Goal: Task Accomplishment & Management: Manage account settings

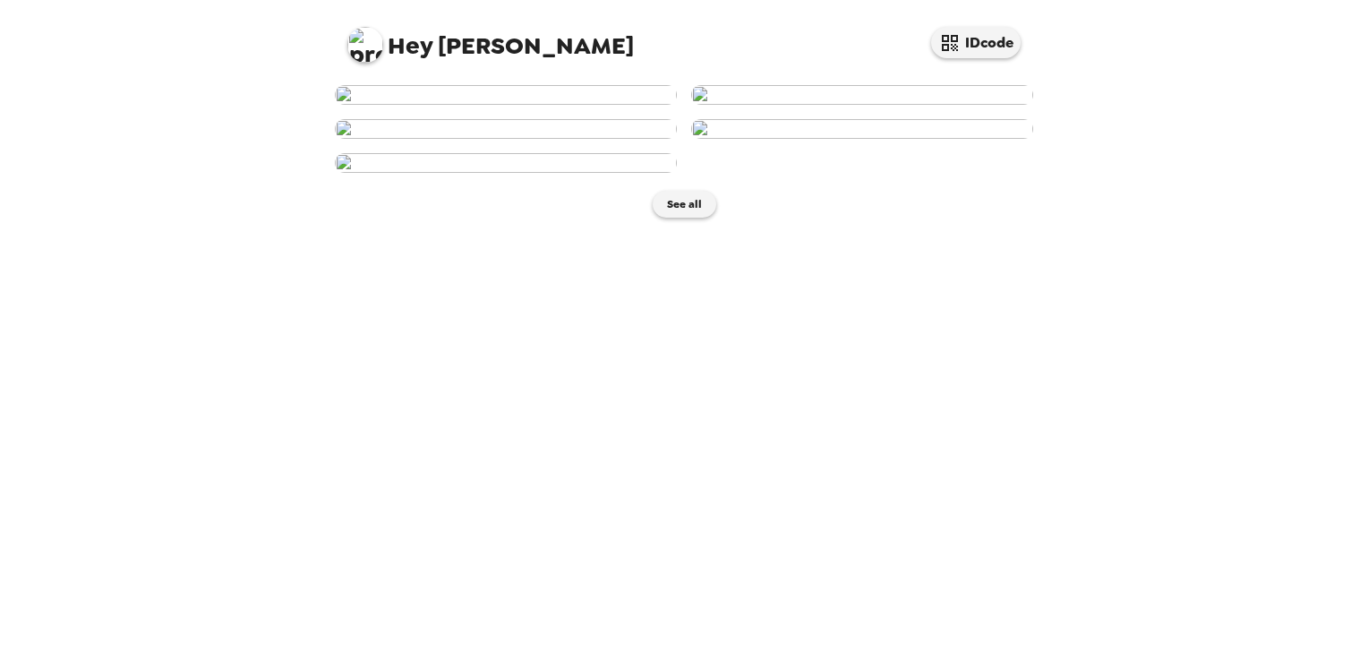
drag, startPoint x: 899, startPoint y: 250, endPoint x: 453, endPoint y: 36, distance: 494.7
click at [453, 36] on span "Hey [PERSON_NAME]" at bounding box center [490, 38] width 287 height 40
click at [365, 47] on img at bounding box center [365, 45] width 36 height 36
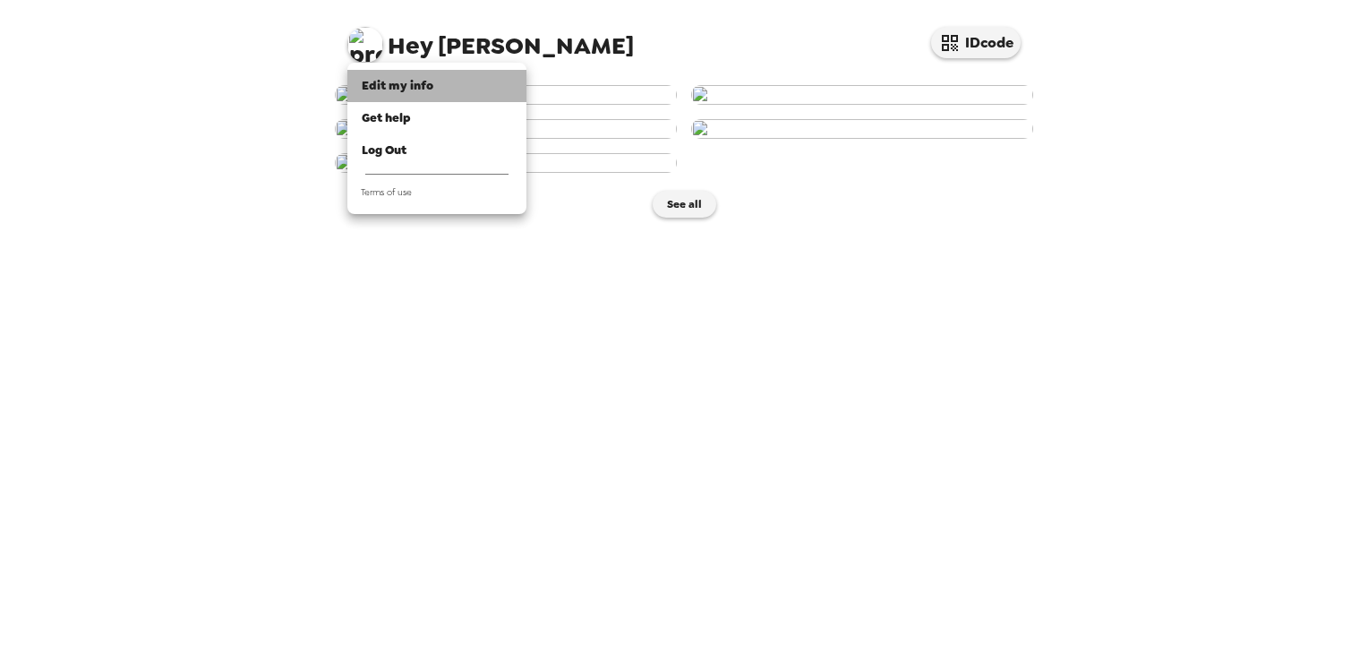
click at [408, 90] on span "Edit my info" at bounding box center [398, 85] width 72 height 15
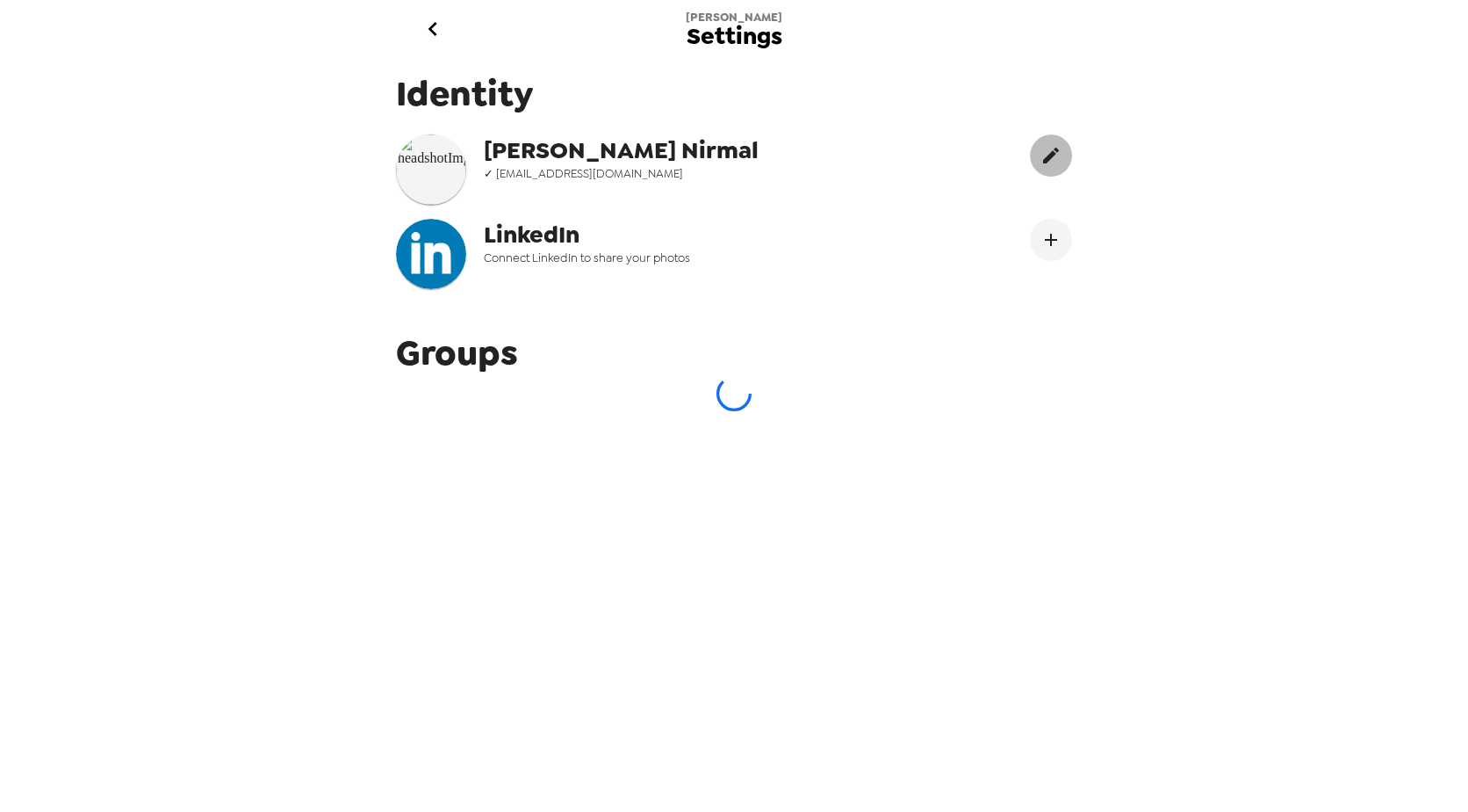
click at [1040, 146] on icon "edit" at bounding box center [1050, 155] width 21 height 21
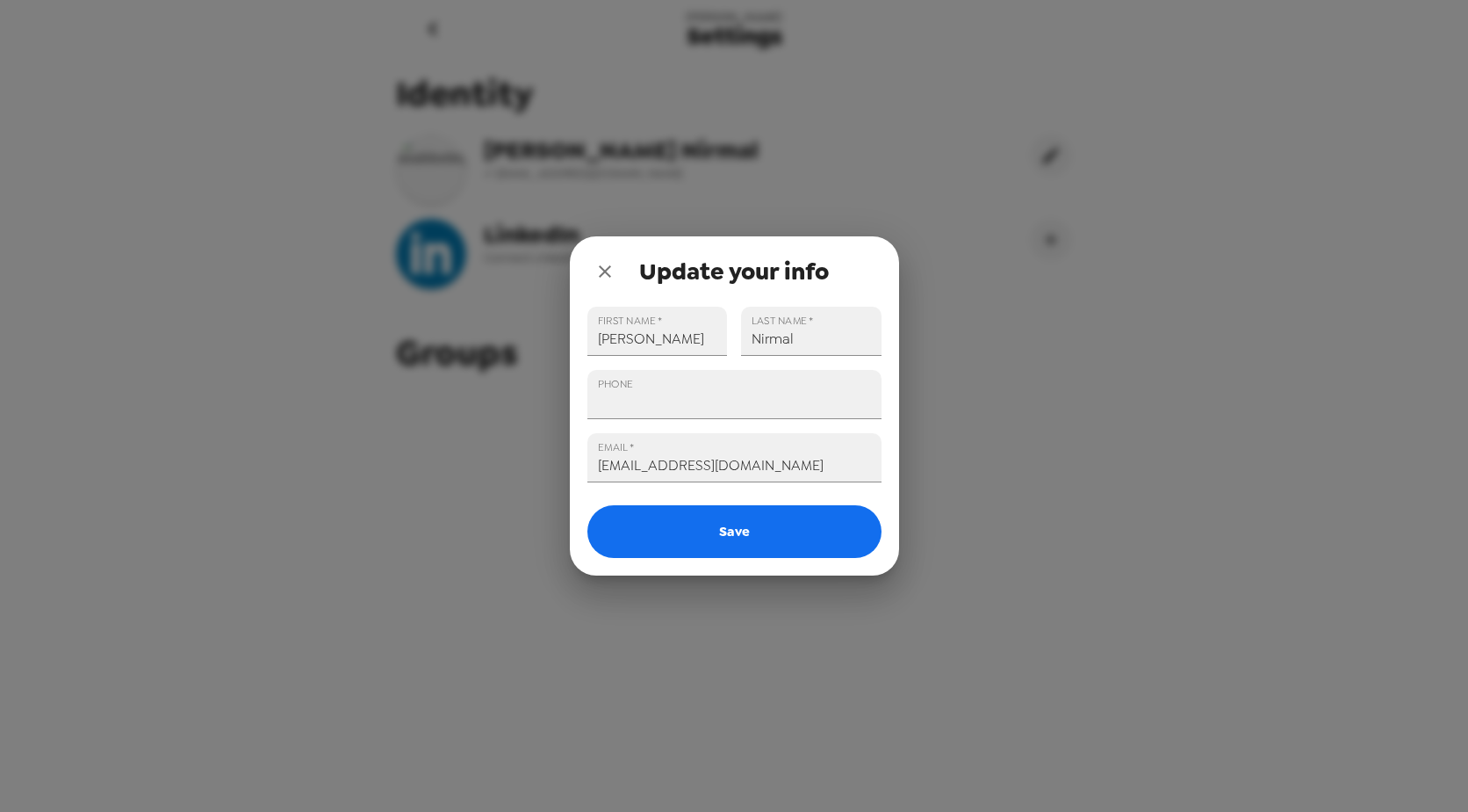
click at [598, 274] on icon "close" at bounding box center [604, 271] width 21 height 21
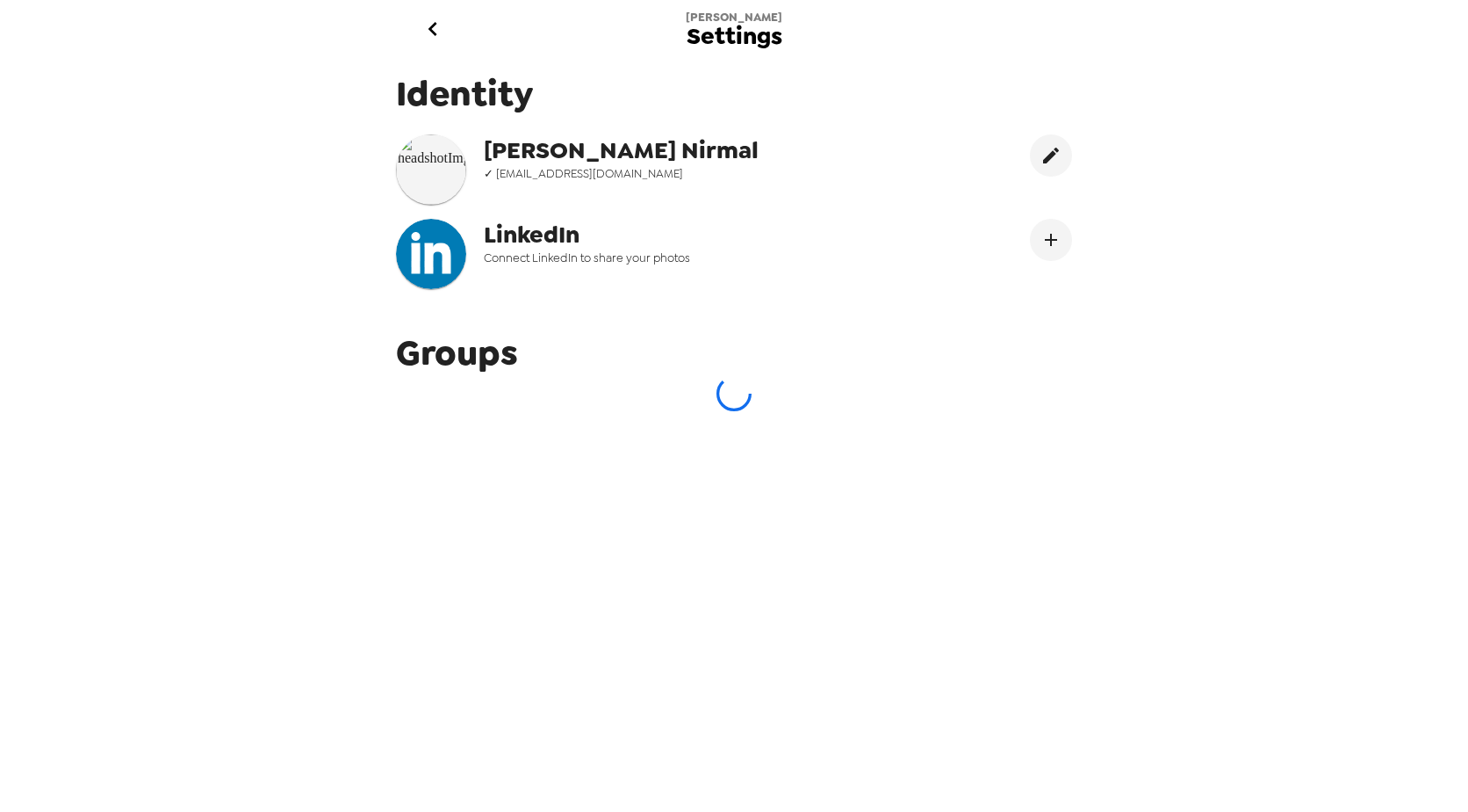
click at [437, 165] on img at bounding box center [431, 170] width 71 height 71
drag, startPoint x: 437, startPoint y: 165, endPoint x: 417, endPoint y: 131, distance: 39.4
click at [417, 131] on div "Identity [PERSON_NAME] ✓ [EMAIL_ADDRESS][DOMAIN_NAME] LinkedIn Connect LinkedIn…" at bounding box center [734, 186] width 702 height 259
click at [437, 25] on icon "go back" at bounding box center [432, 28] width 28 height 28
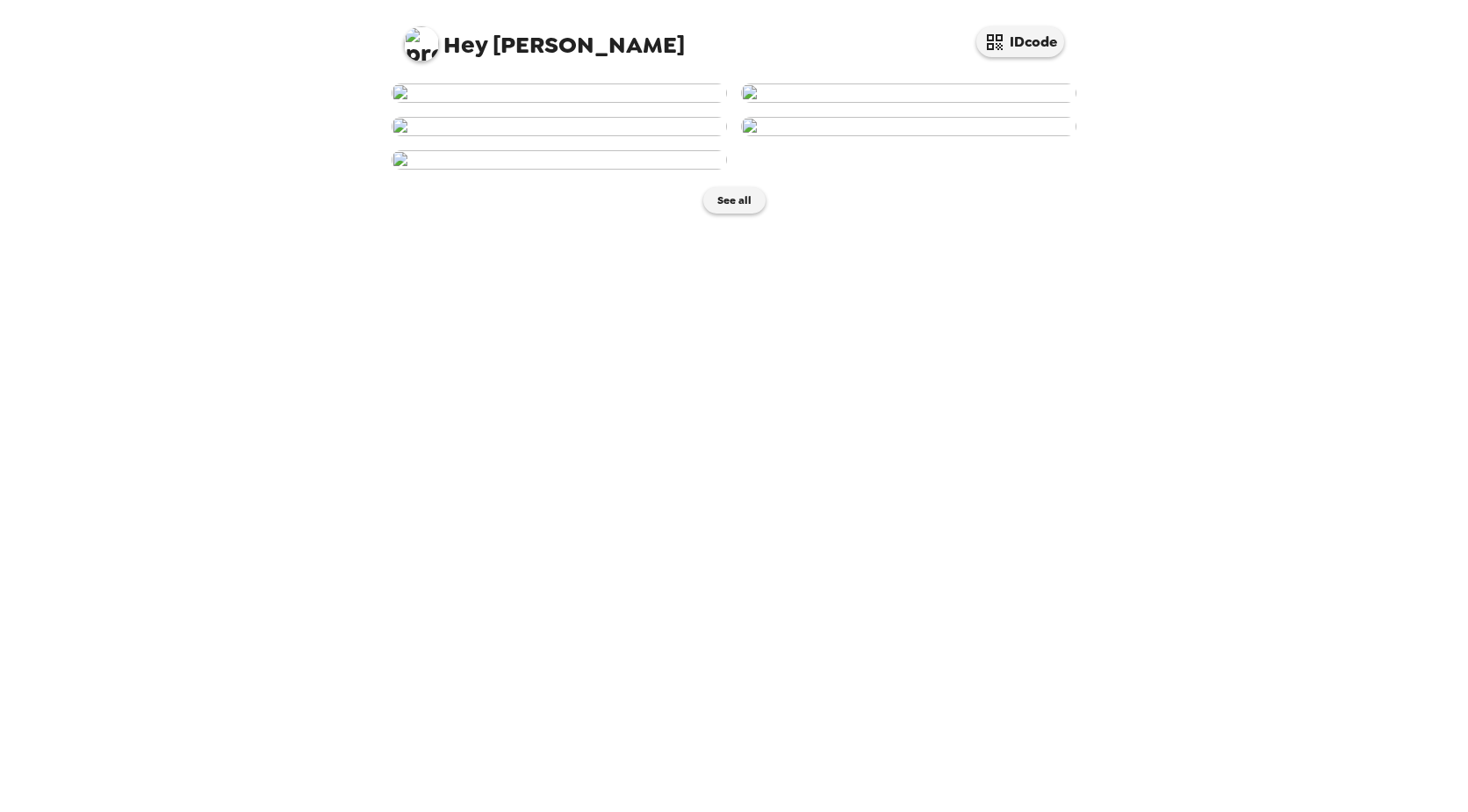
scroll to position [619, 0]
click at [726, 214] on button "See all" at bounding box center [734, 200] width 63 height 26
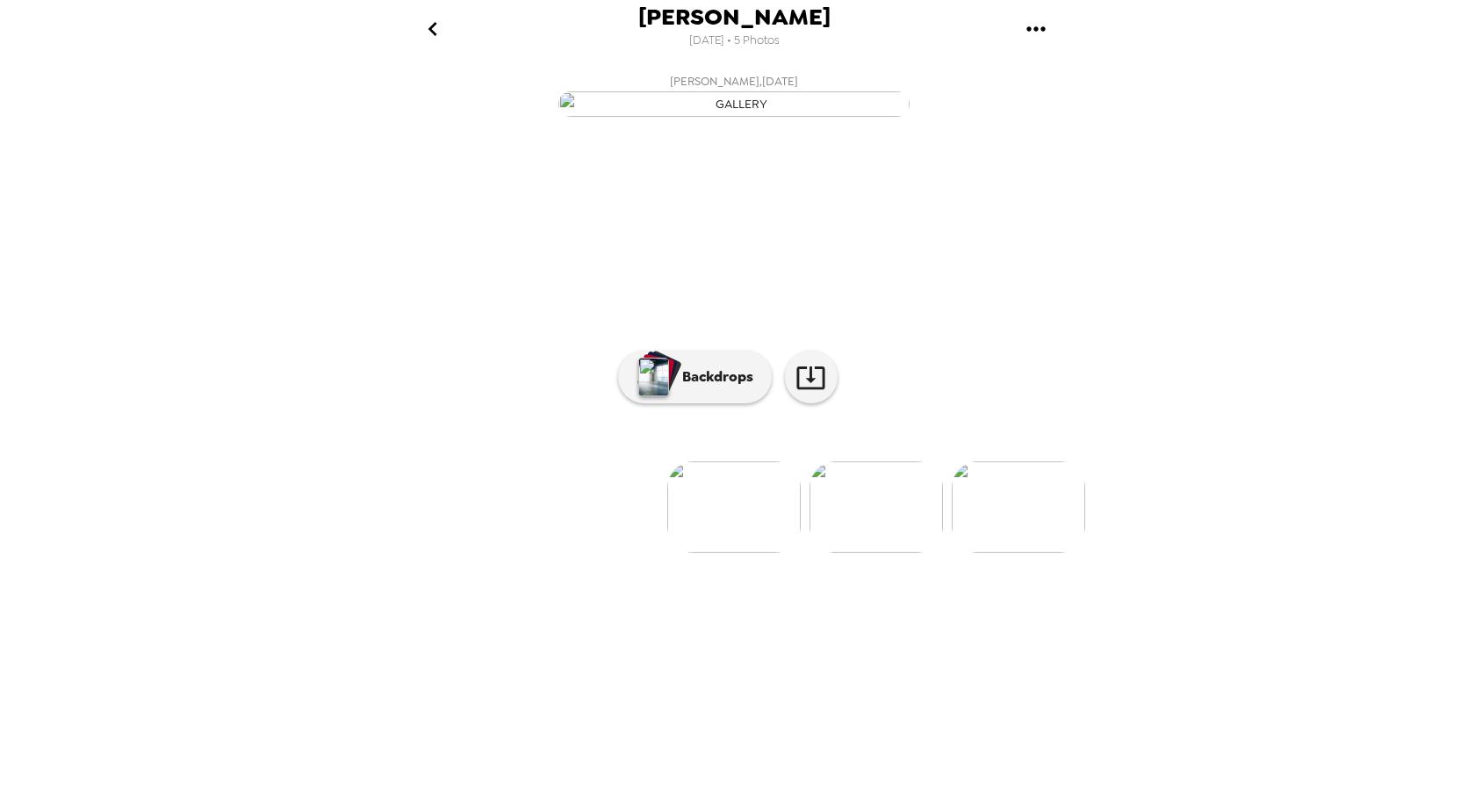
click at [1039, 29] on icon "gallery menu" at bounding box center [1036, 28] width 28 height 28
click at [1224, 348] on div at bounding box center [734, 406] width 1468 height 812
drag, startPoint x: 761, startPoint y: 402, endPoint x: 753, endPoint y: 394, distance: 11.3
click at [768, 117] on img "button" at bounding box center [734, 104] width 351 height 25
drag, startPoint x: 736, startPoint y: 689, endPoint x: 625, endPoint y: 699, distance: 111.4
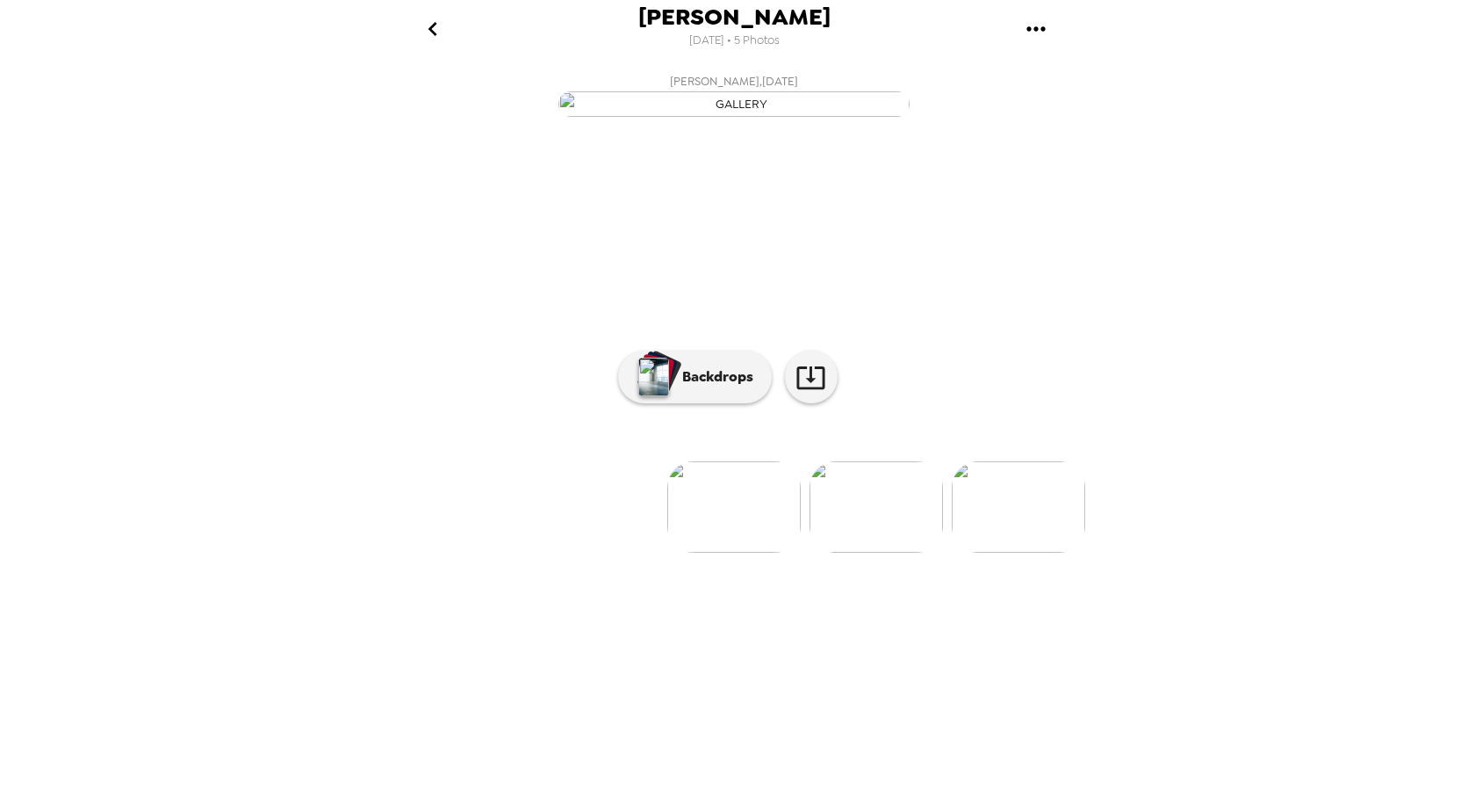
click at [615, 552] on li at bounding box center [592, 506] width 133 height 91
click at [704, 552] on img at bounding box center [734, 506] width 133 height 91
click at [732, 552] on div at bounding box center [734, 478] width 702 height 149
click at [765, 117] on img "button" at bounding box center [734, 104] width 351 height 25
click at [1035, 28] on icon "gallery menu" at bounding box center [1036, 28] width 19 height 4
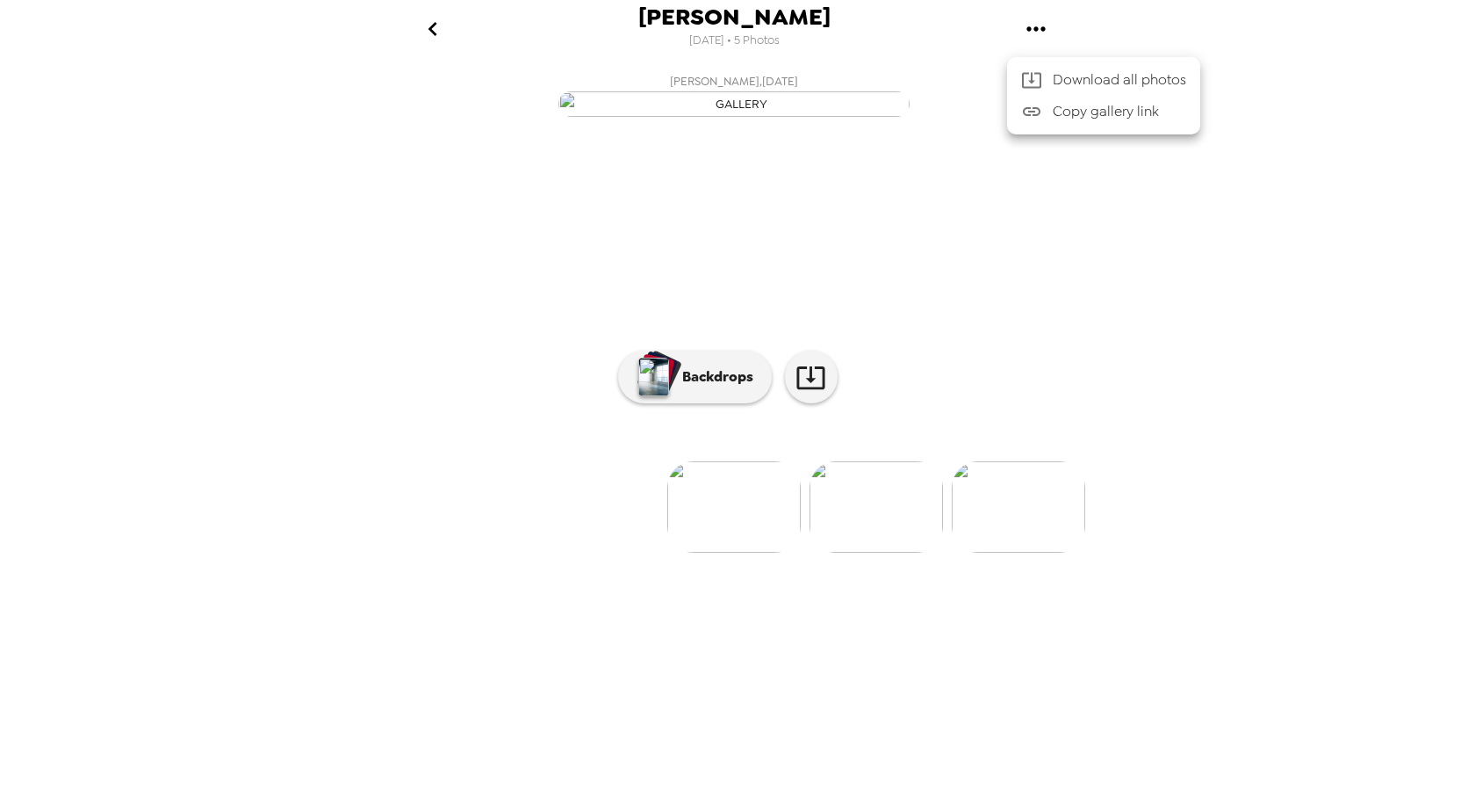
drag, startPoint x: 688, startPoint y: 741, endPoint x: 890, endPoint y: 757, distance: 202.6
click at [1098, 647] on div at bounding box center [734, 406] width 1468 height 812
click at [749, 552] on img at bounding box center [734, 506] width 133 height 91
drag, startPoint x: 739, startPoint y: 630, endPoint x: 726, endPoint y: 660, distance: 32.7
click at [726, 552] on img at bounding box center [734, 506] width 133 height 91
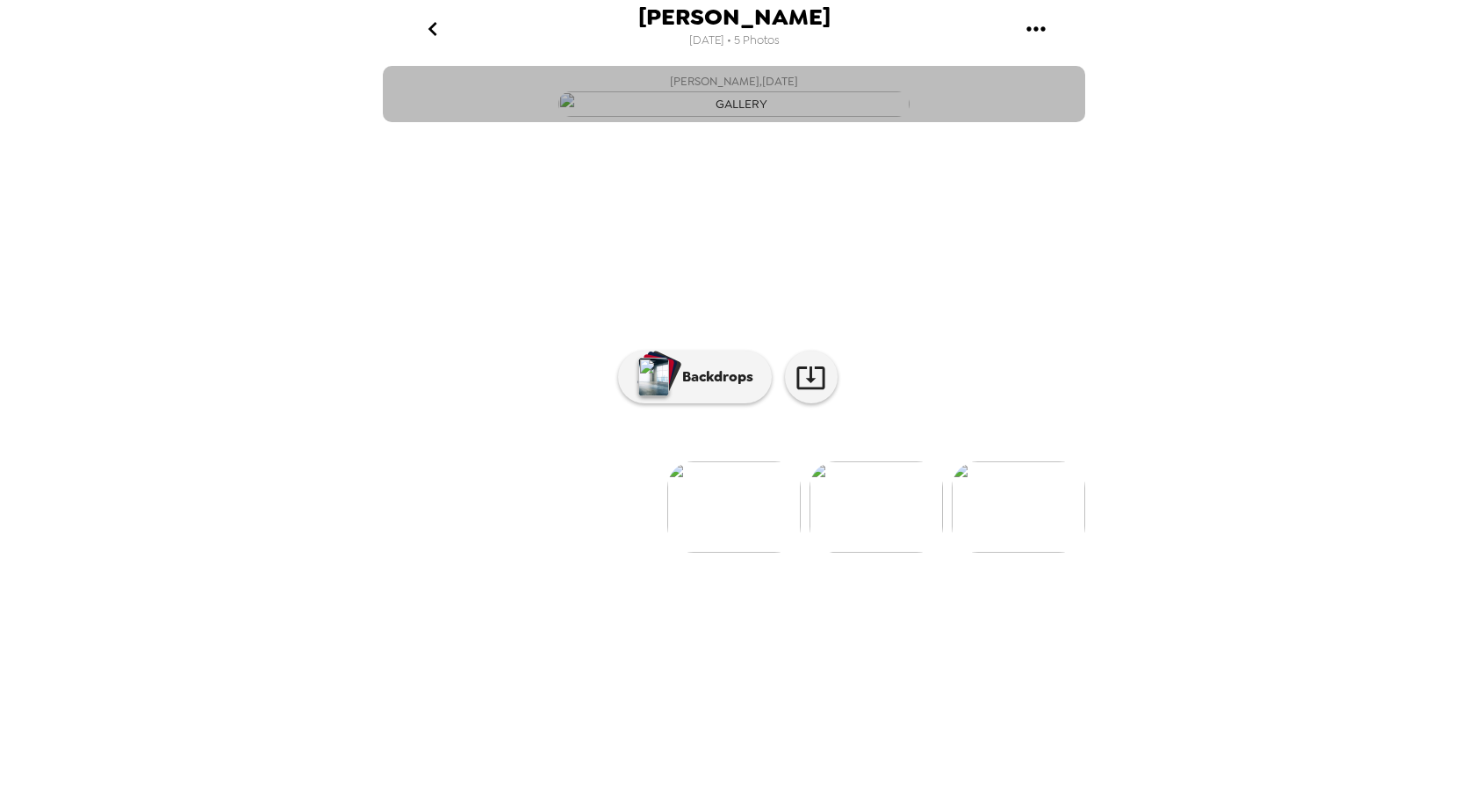
drag, startPoint x: 727, startPoint y: 655, endPoint x: 972, endPoint y: 129, distance: 580.3
click at [972, 122] on button "[PERSON_NAME] , [DATE]" at bounding box center [734, 93] width 702 height 56
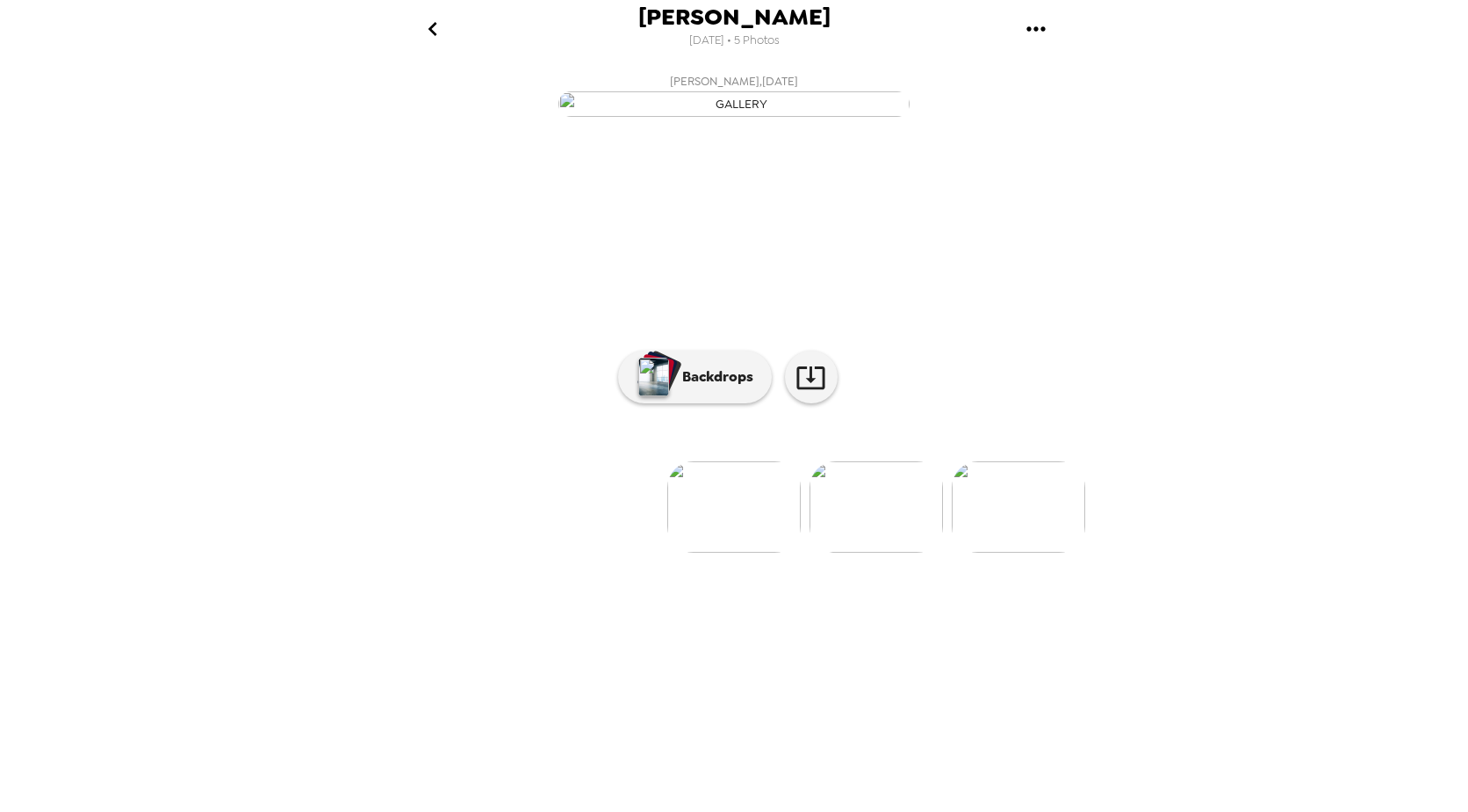
click at [440, 23] on icon "go back" at bounding box center [432, 28] width 28 height 28
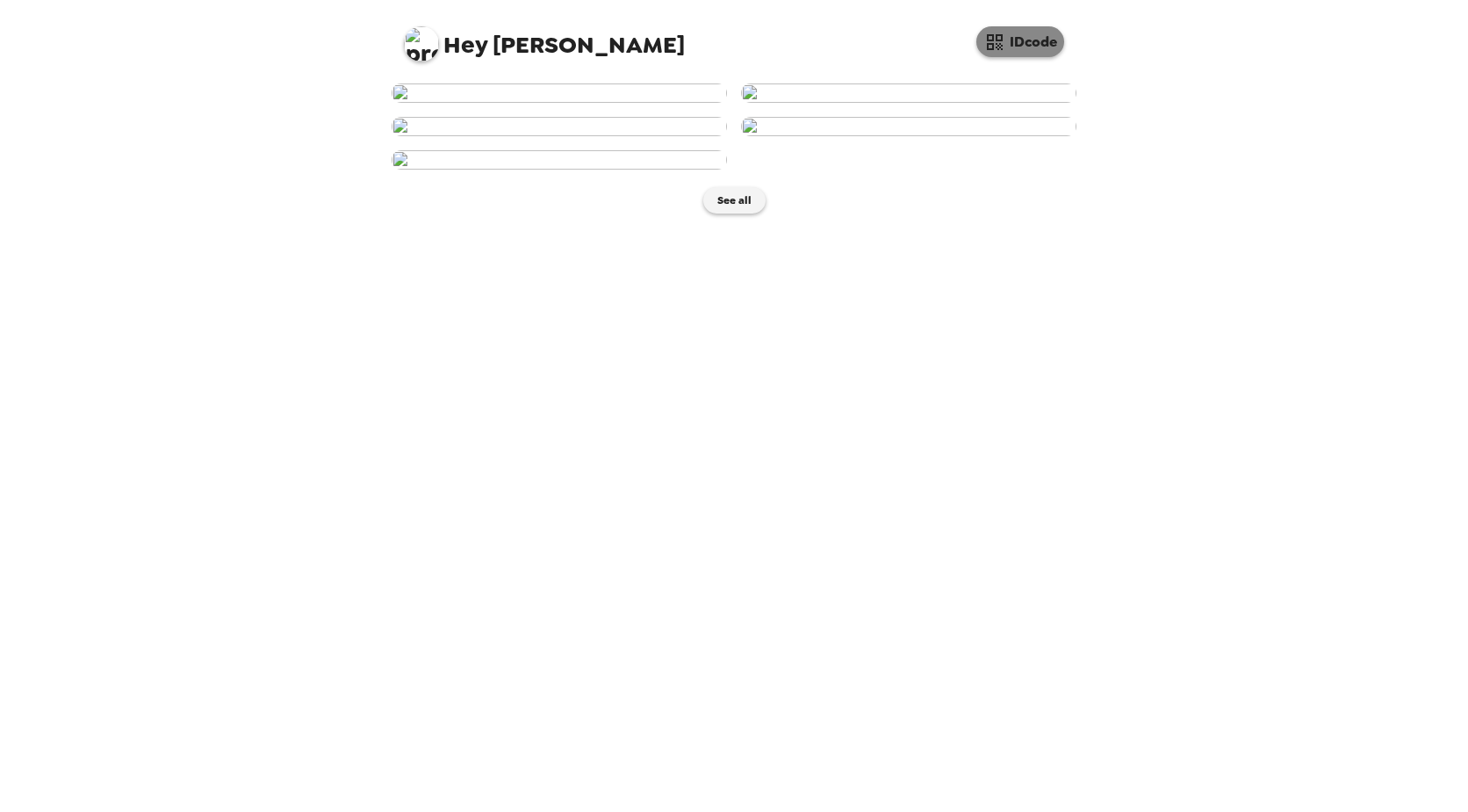
click at [1019, 46] on button "IDcode" at bounding box center [1021, 41] width 88 height 30
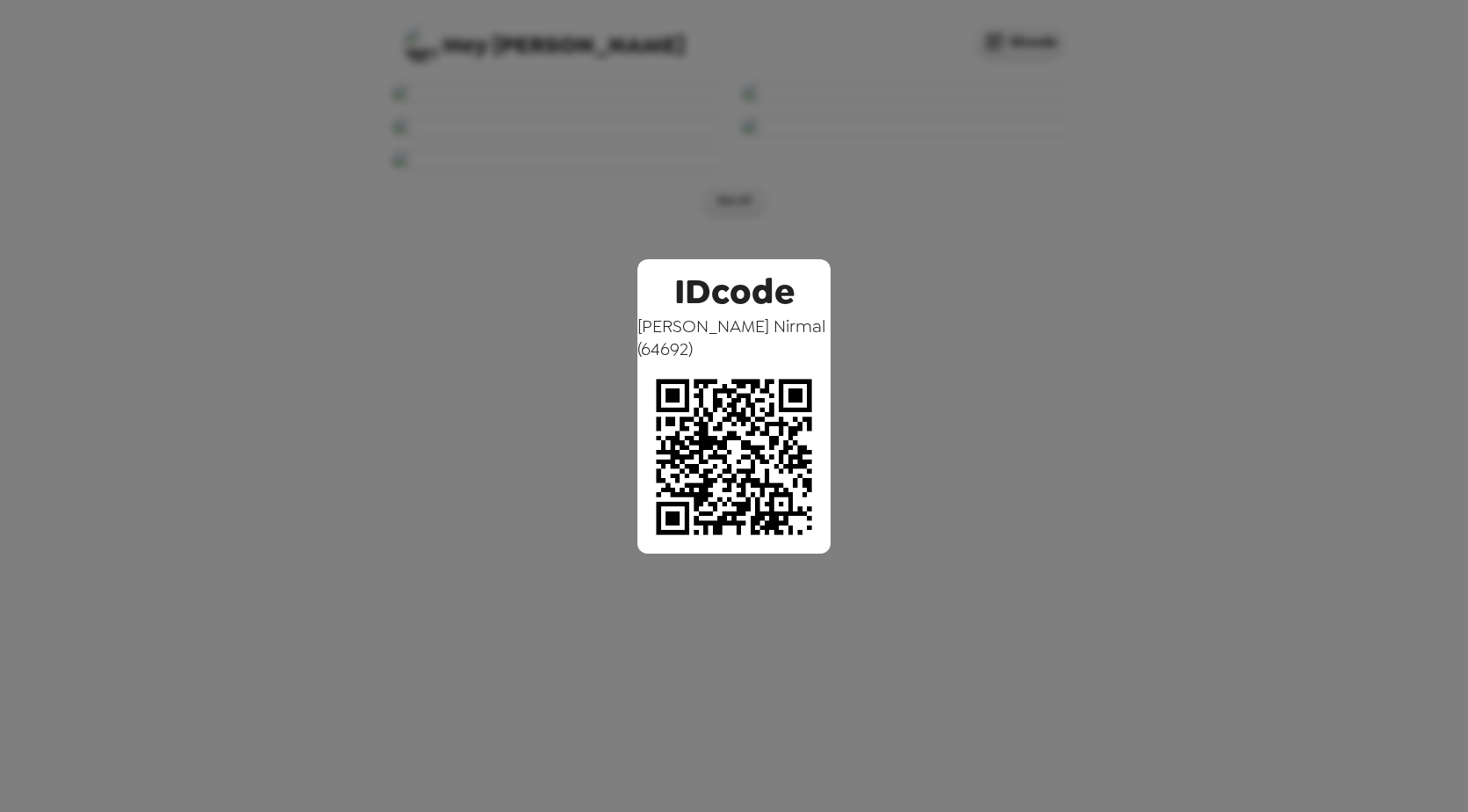
click at [1242, 373] on div "IDcode [PERSON_NAME] ( 64692 )" at bounding box center [734, 406] width 1468 height 812
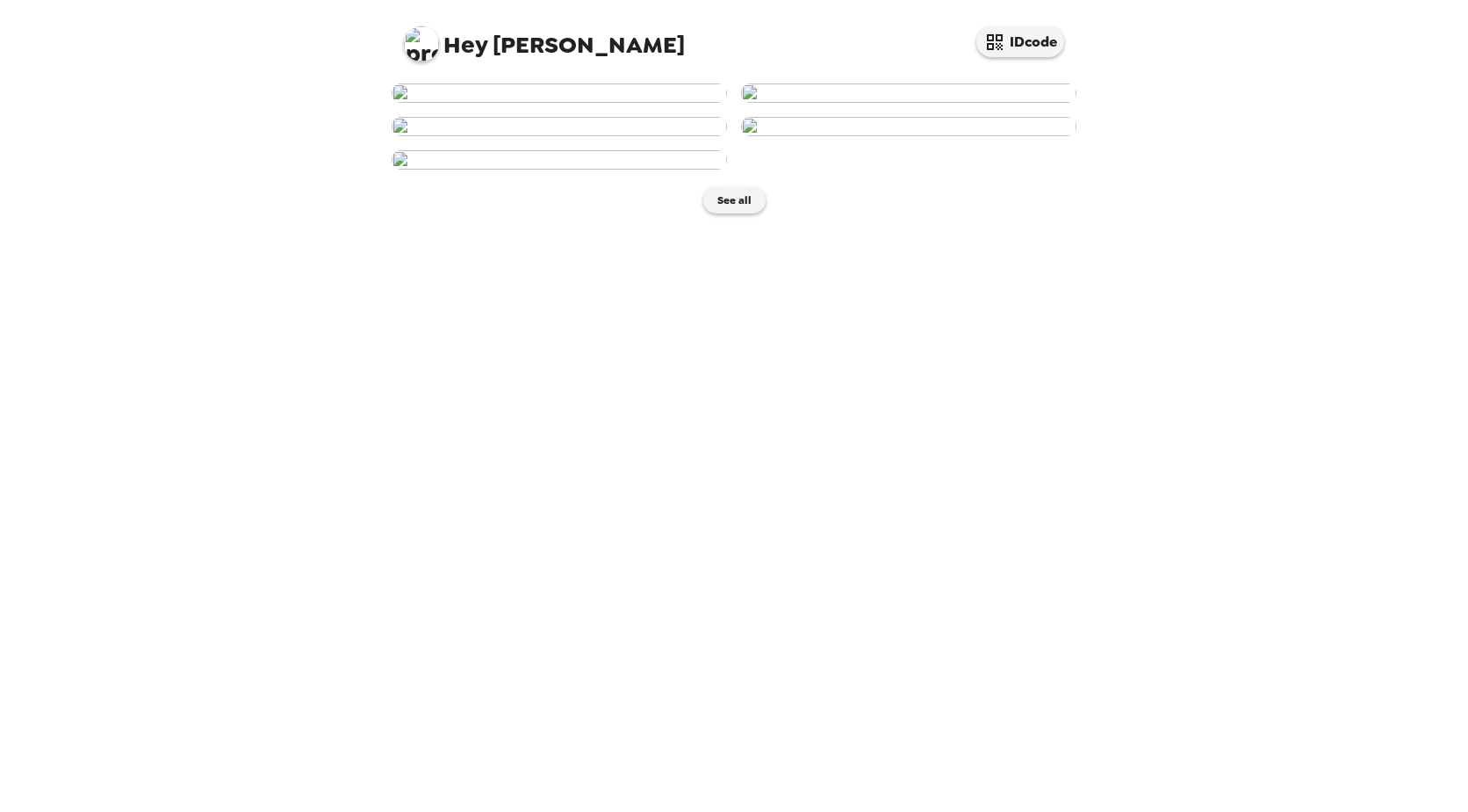
click at [414, 38] on img at bounding box center [422, 44] width 35 height 35
click at [444, 109] on span "Get help" at bounding box center [441, 115] width 48 height 15
click at [476, 79] on span "Edit my info" at bounding box center [453, 83] width 71 height 15
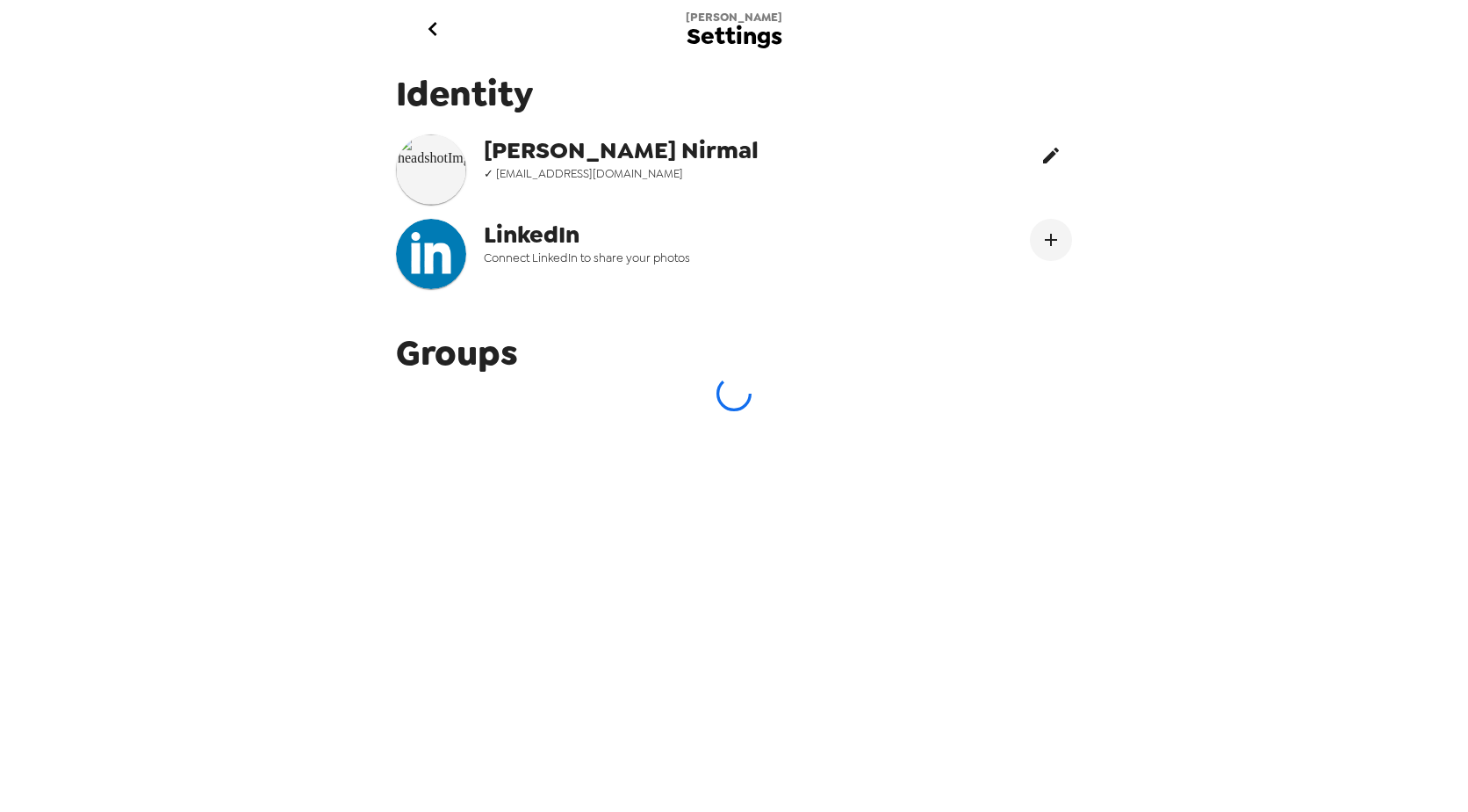
click at [1044, 153] on icon "edit" at bounding box center [1050, 155] width 21 height 21
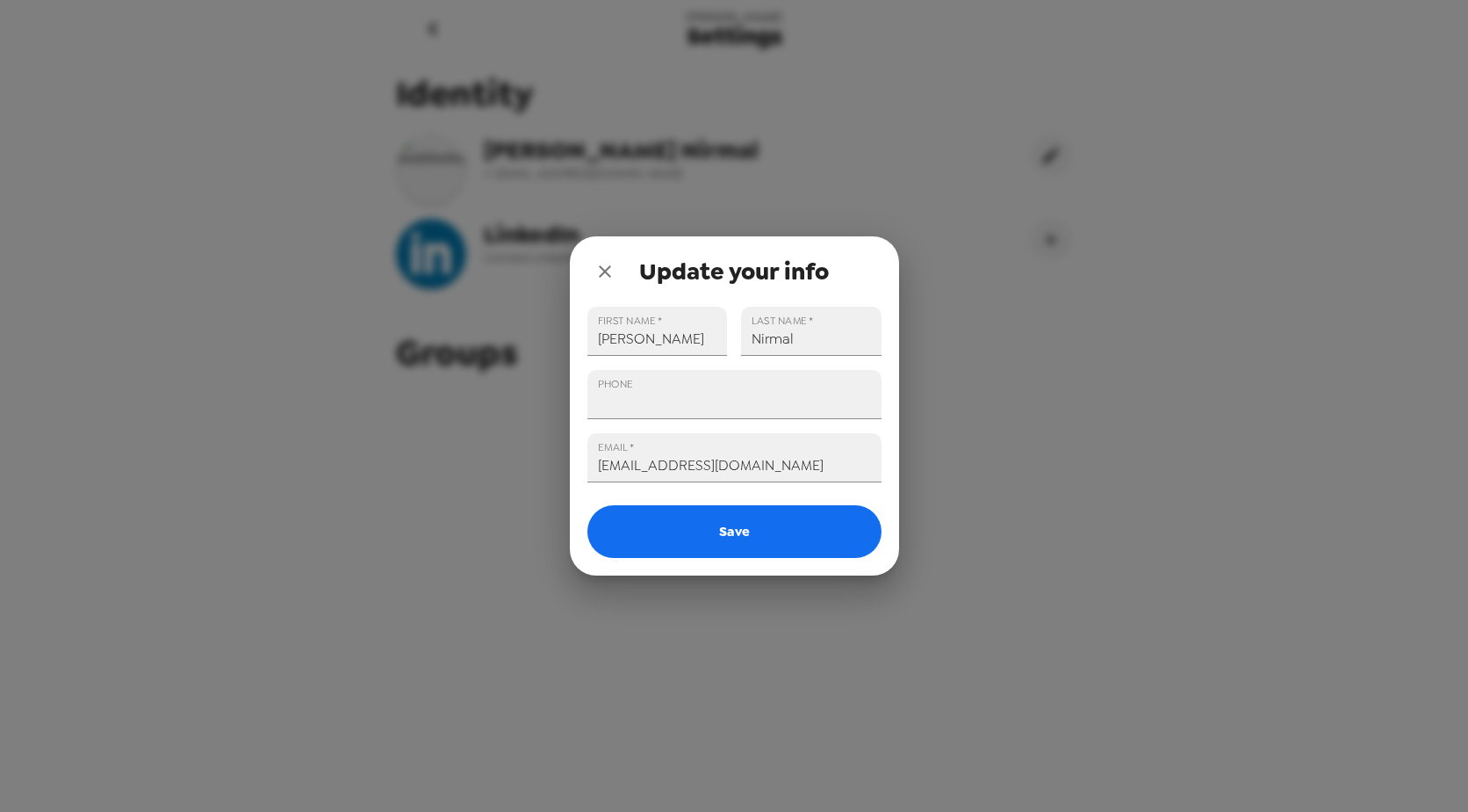
click at [603, 275] on icon "close" at bounding box center [604, 271] width 21 height 21
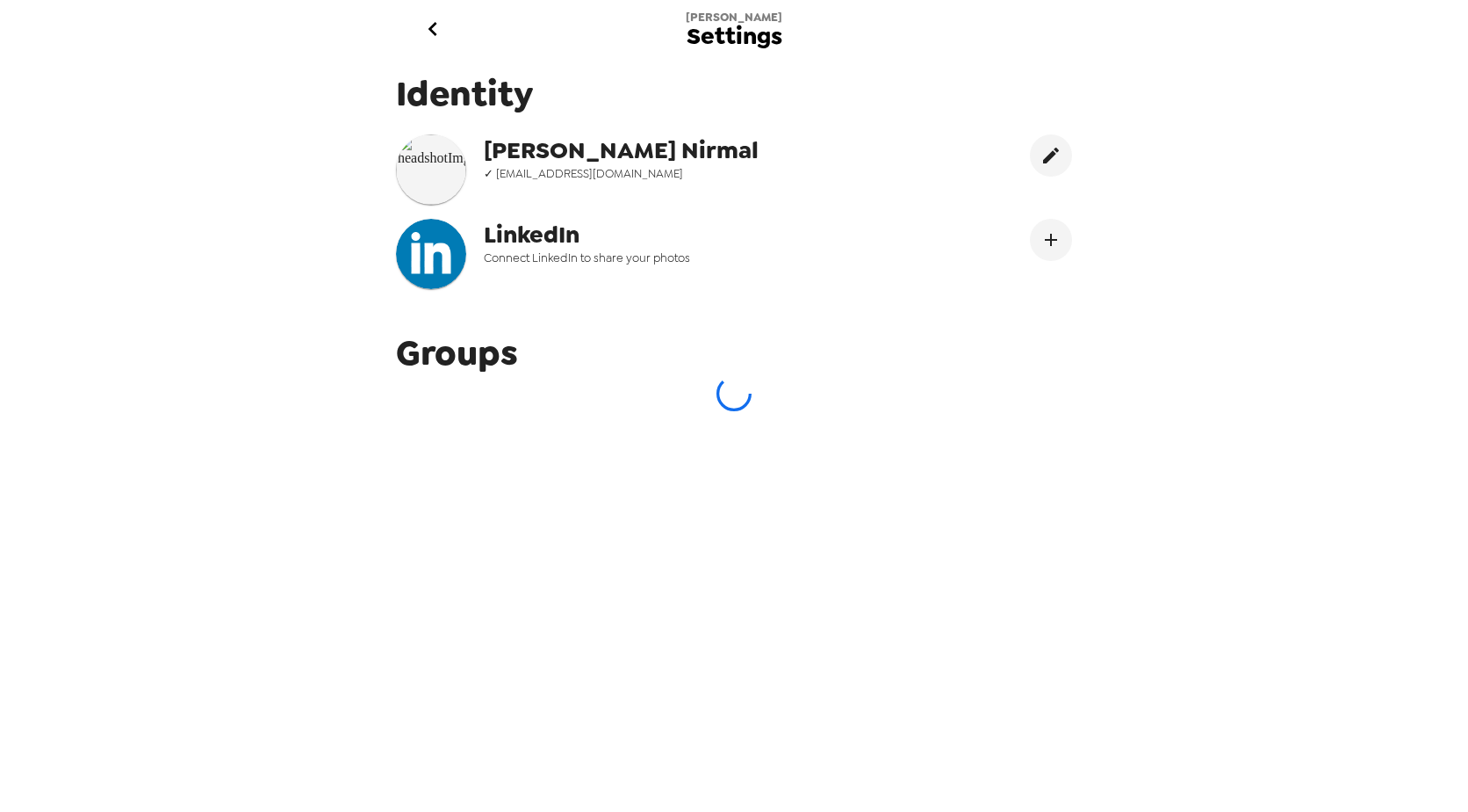
click at [429, 169] on img at bounding box center [431, 170] width 71 height 71
click at [431, 19] on icon "go back" at bounding box center [432, 28] width 28 height 28
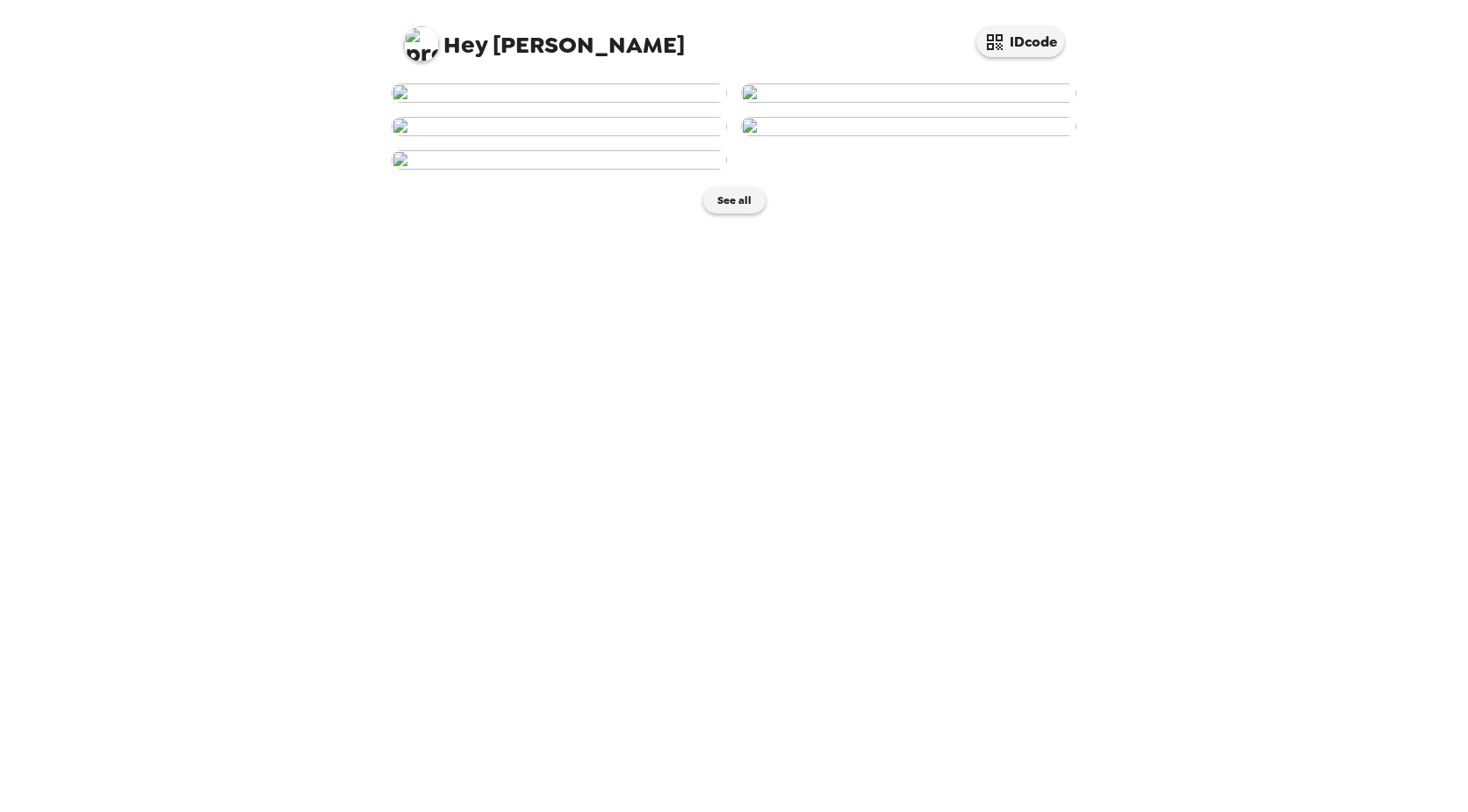
click at [430, 43] on img at bounding box center [422, 44] width 35 height 35
click at [447, 111] on span "Get help" at bounding box center [441, 115] width 48 height 15
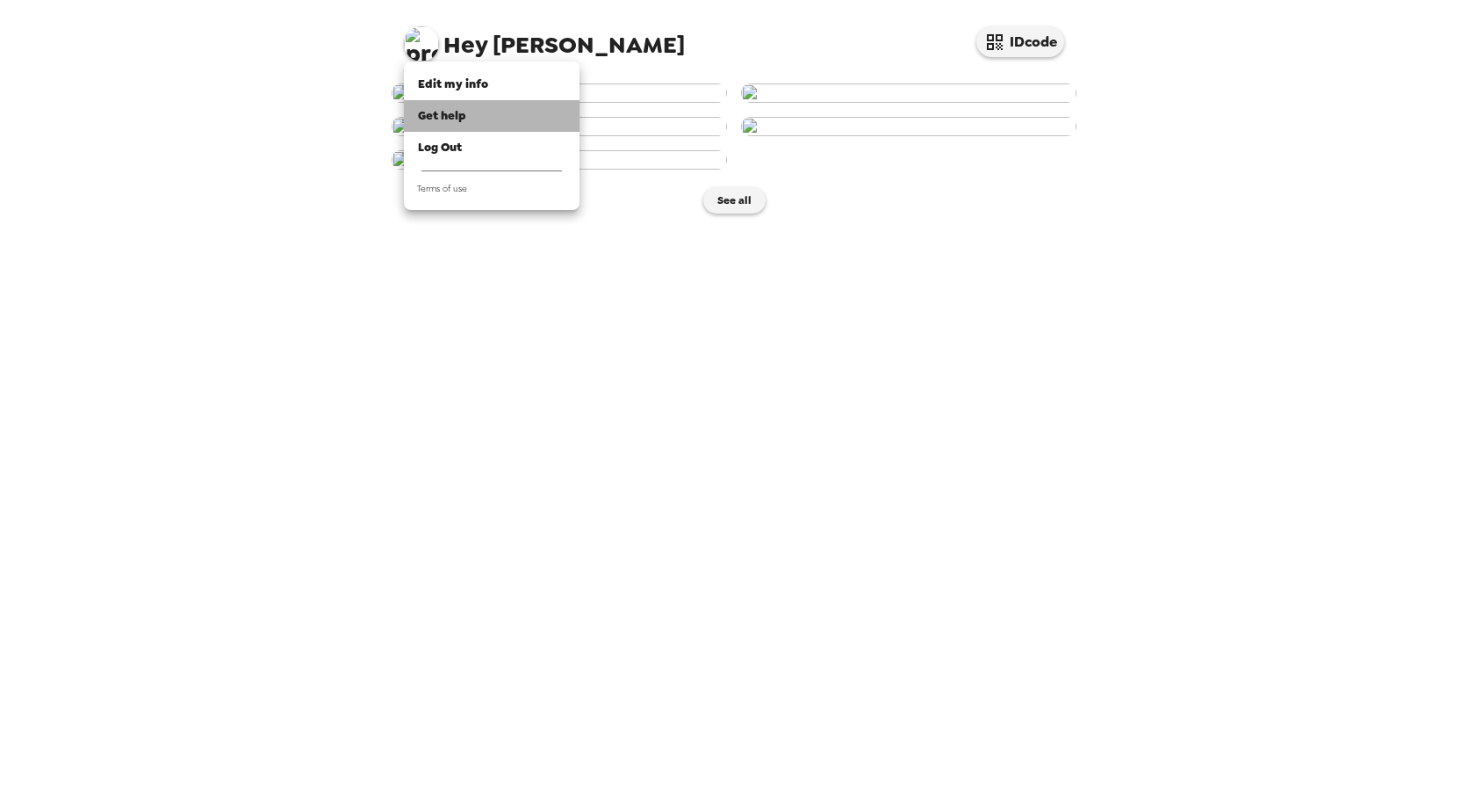
click at [447, 120] on span "Get help" at bounding box center [441, 115] width 48 height 15
click at [458, 112] on span "Get help" at bounding box center [441, 115] width 48 height 15
click at [446, 76] on span "Edit my info" at bounding box center [453, 83] width 71 height 15
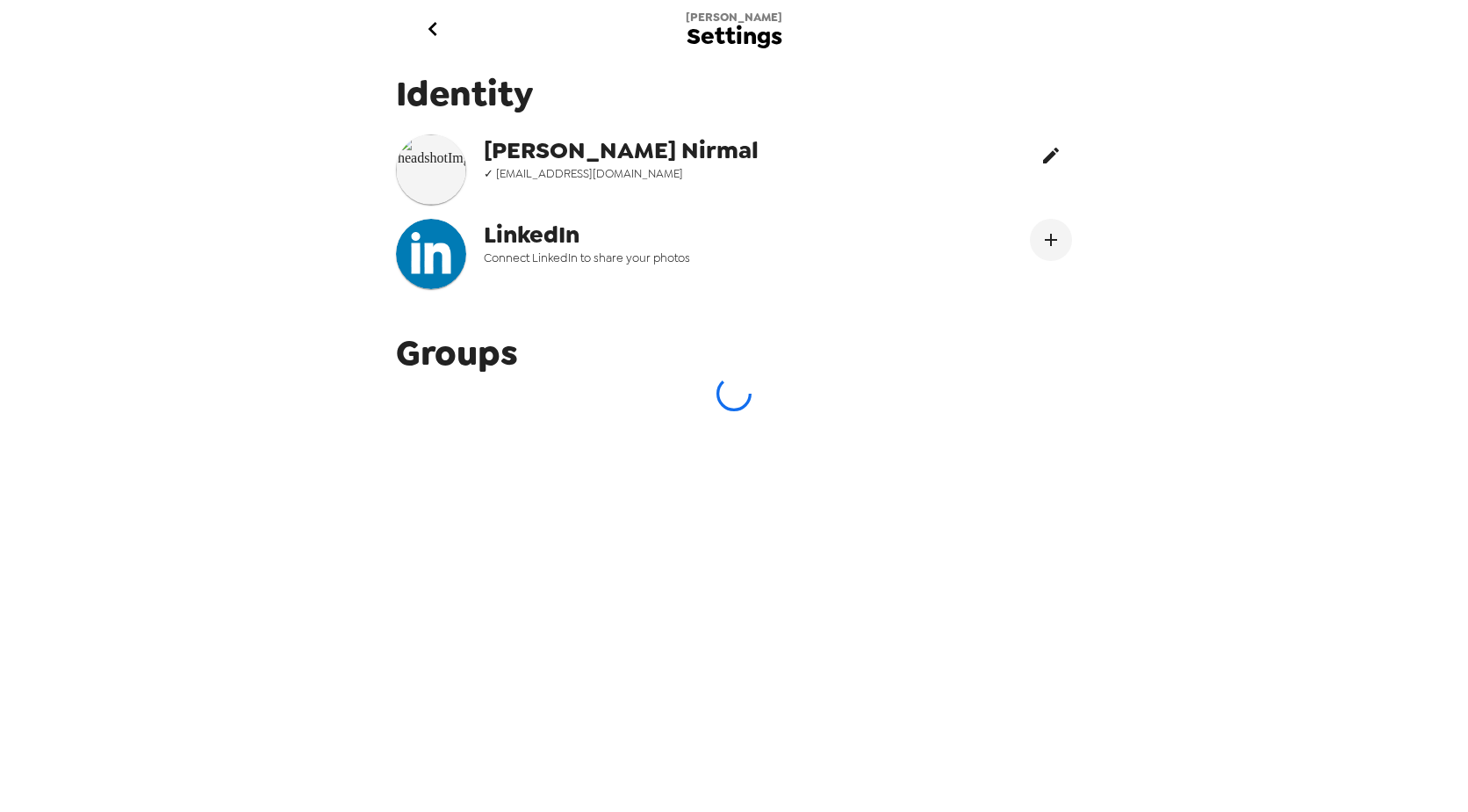
click at [1043, 154] on icon "edit" at bounding box center [1051, 155] width 16 height 16
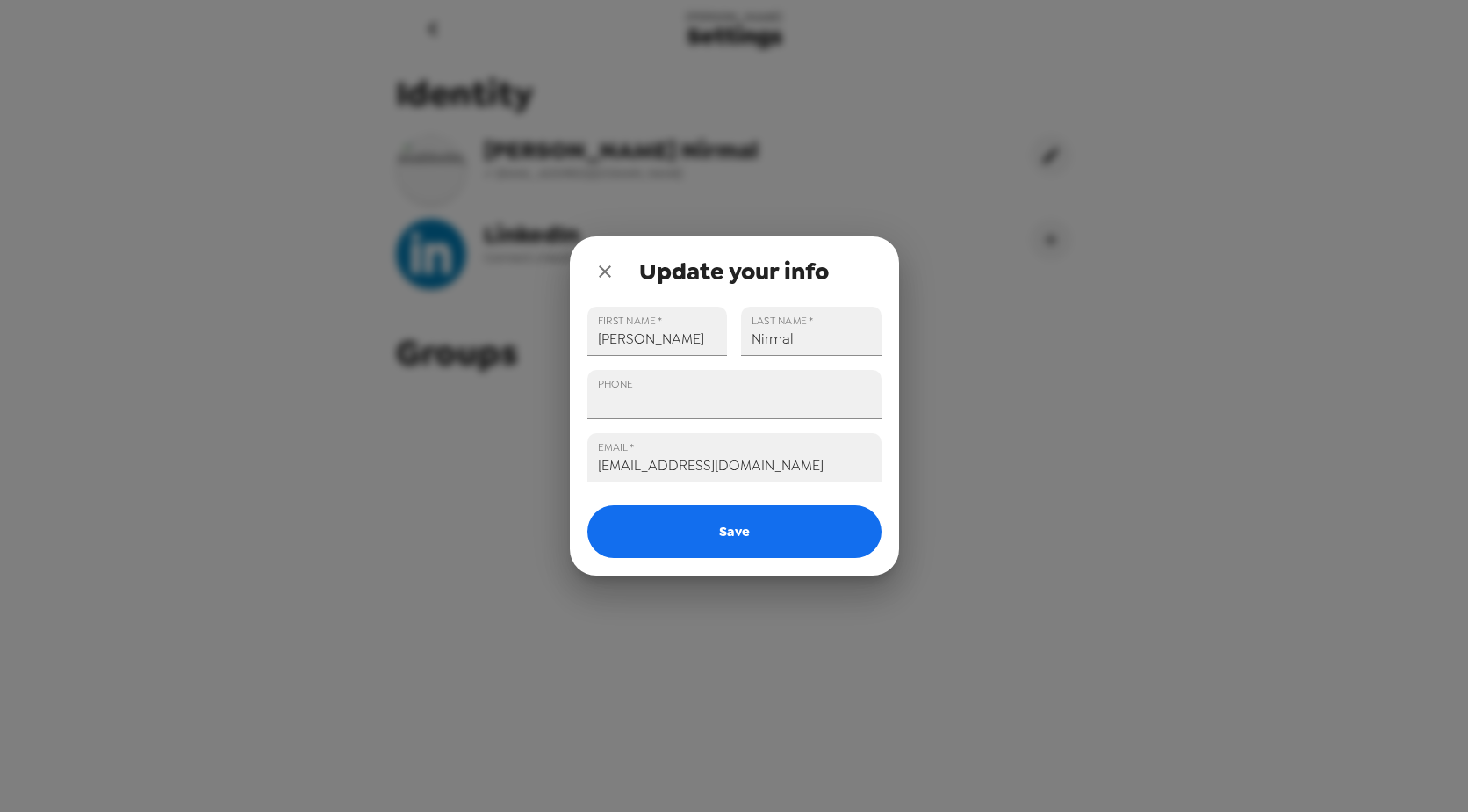
click at [600, 275] on icon "close" at bounding box center [604, 271] width 21 height 21
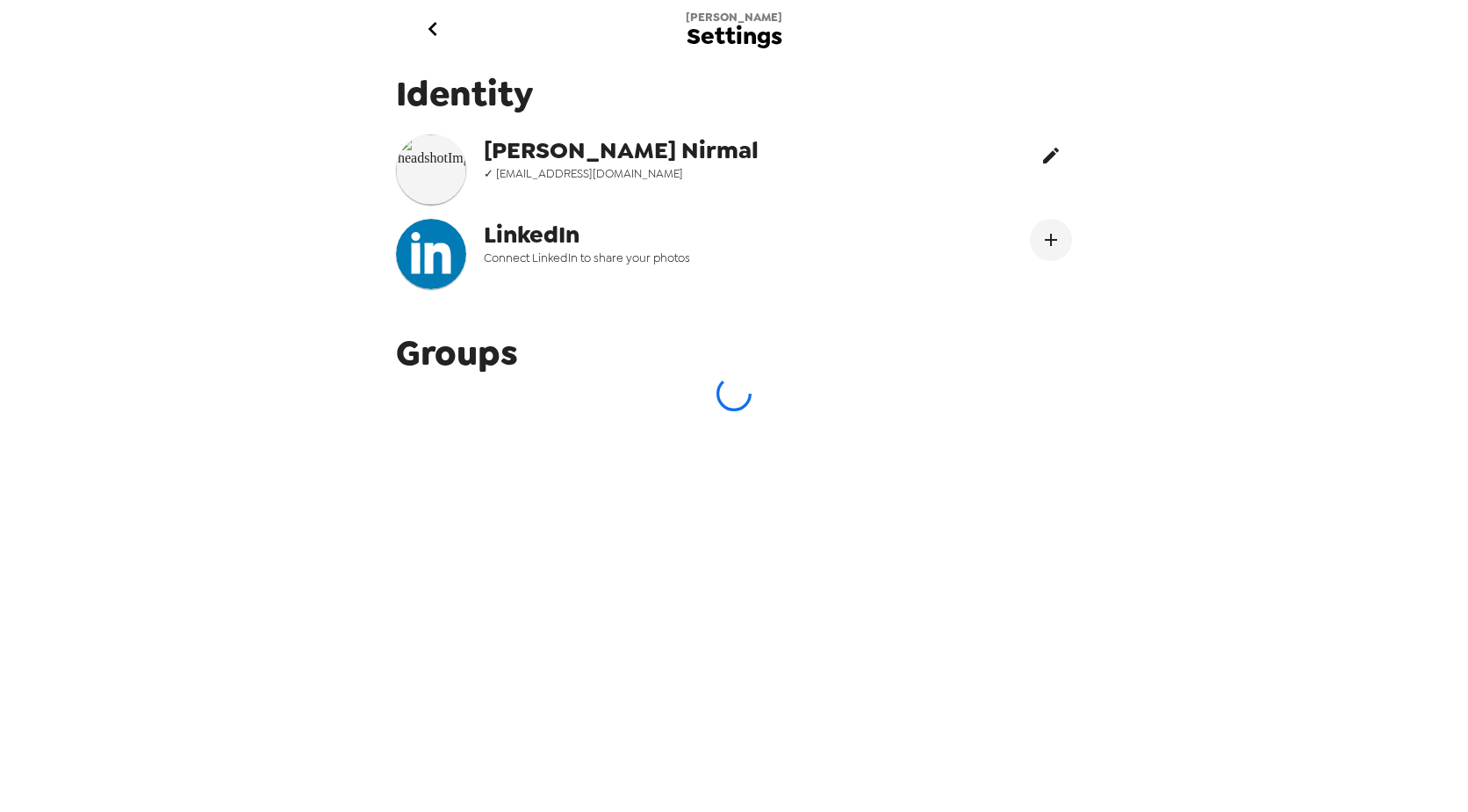
click at [1040, 156] on icon "edit" at bounding box center [1050, 155] width 21 height 21
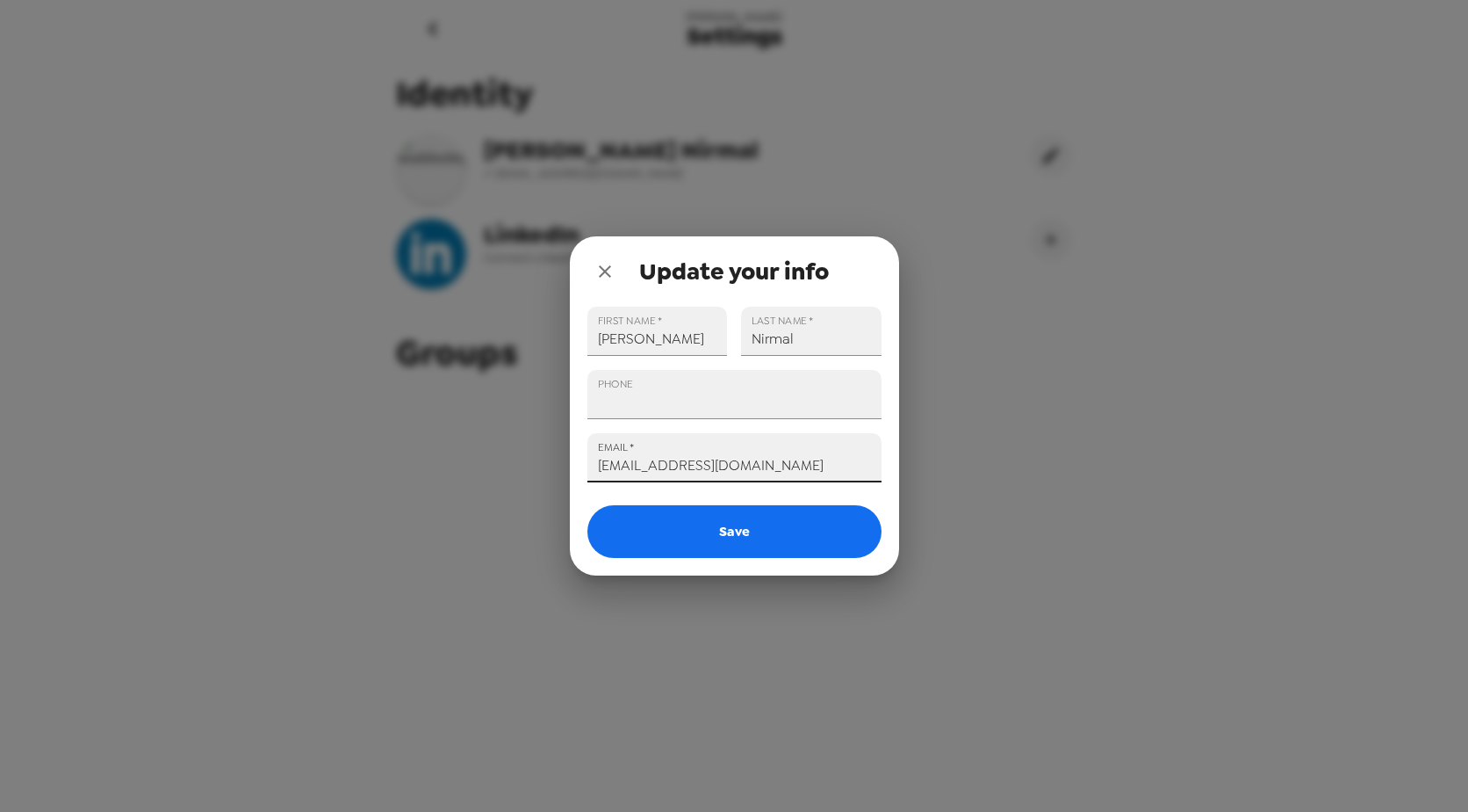
drag, startPoint x: 772, startPoint y: 466, endPoint x: 585, endPoint y: 465, distance: 187.0
click at [585, 465] on div "EMAIL   * [EMAIL_ADDRESS][DOMAIN_NAME]" at bounding box center [728, 450] width 308 height 63
type input "[EMAIL_ADDRESS][DOMAIN_NAME]"
type input "[PHONE_NUMBER]"
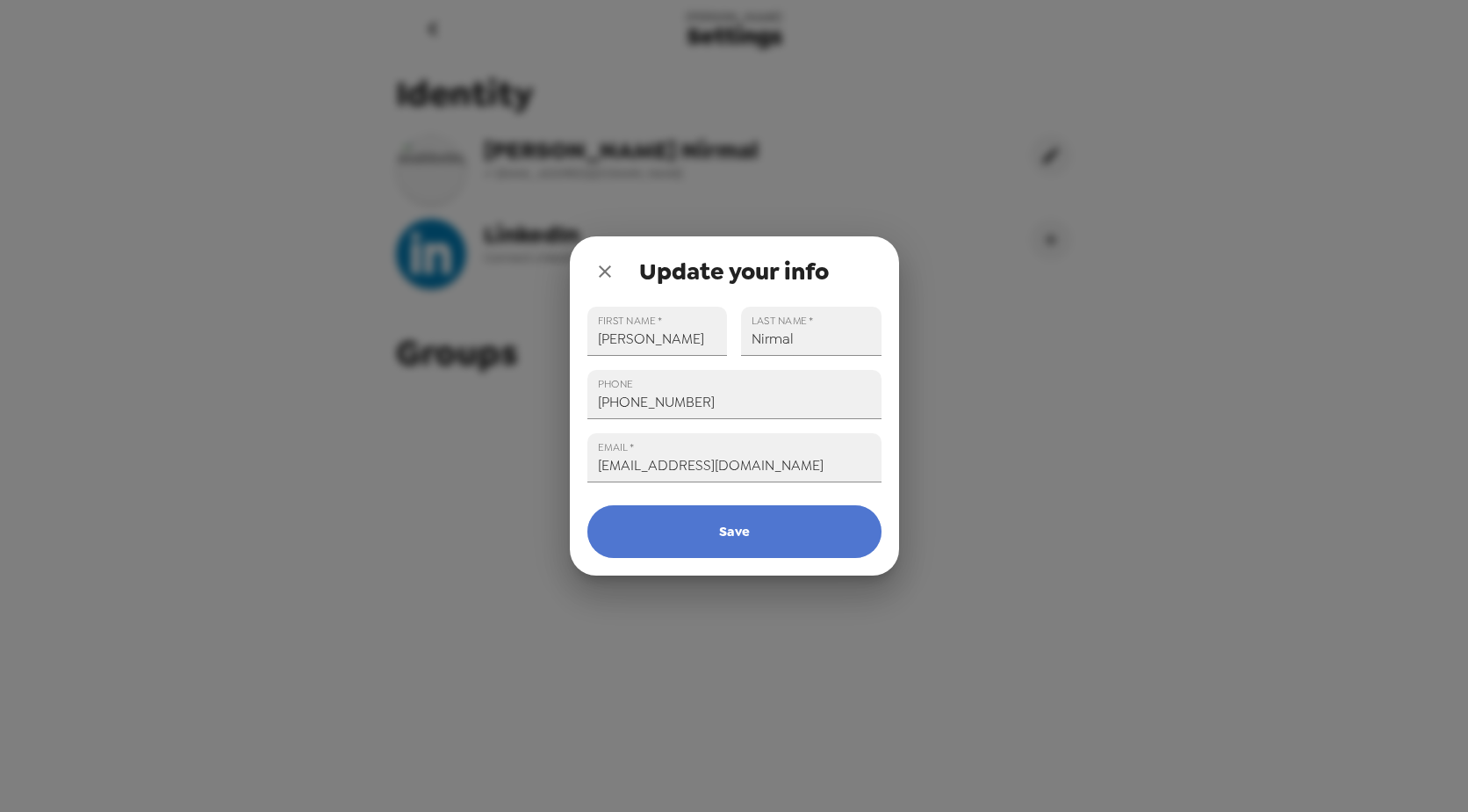
click at [714, 532] on button "Save" at bounding box center [734, 532] width 294 height 53
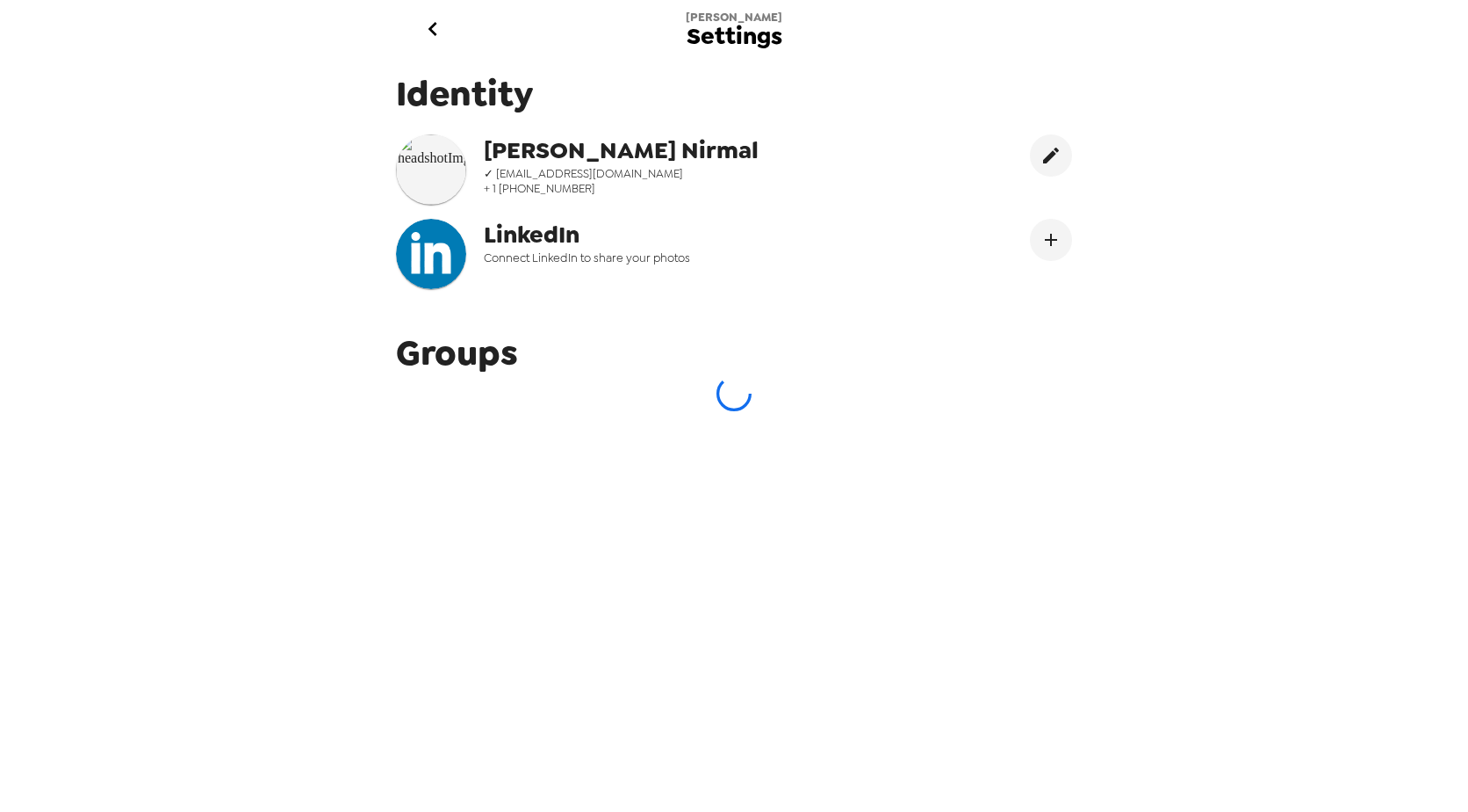
click at [437, 27] on icon "go back" at bounding box center [432, 28] width 28 height 28
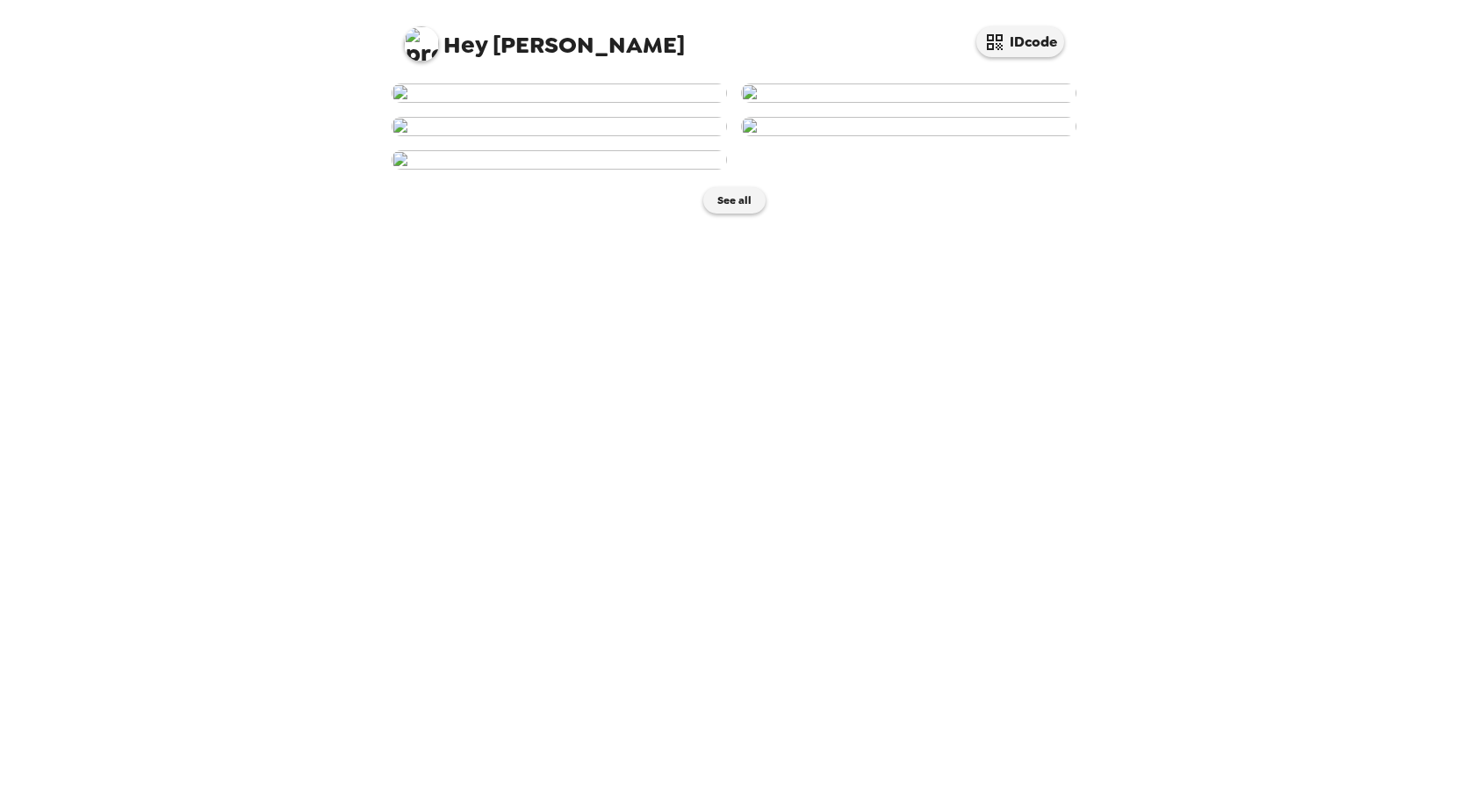
scroll to position [619, 0]
click at [730, 214] on button "See all" at bounding box center [734, 200] width 63 height 26
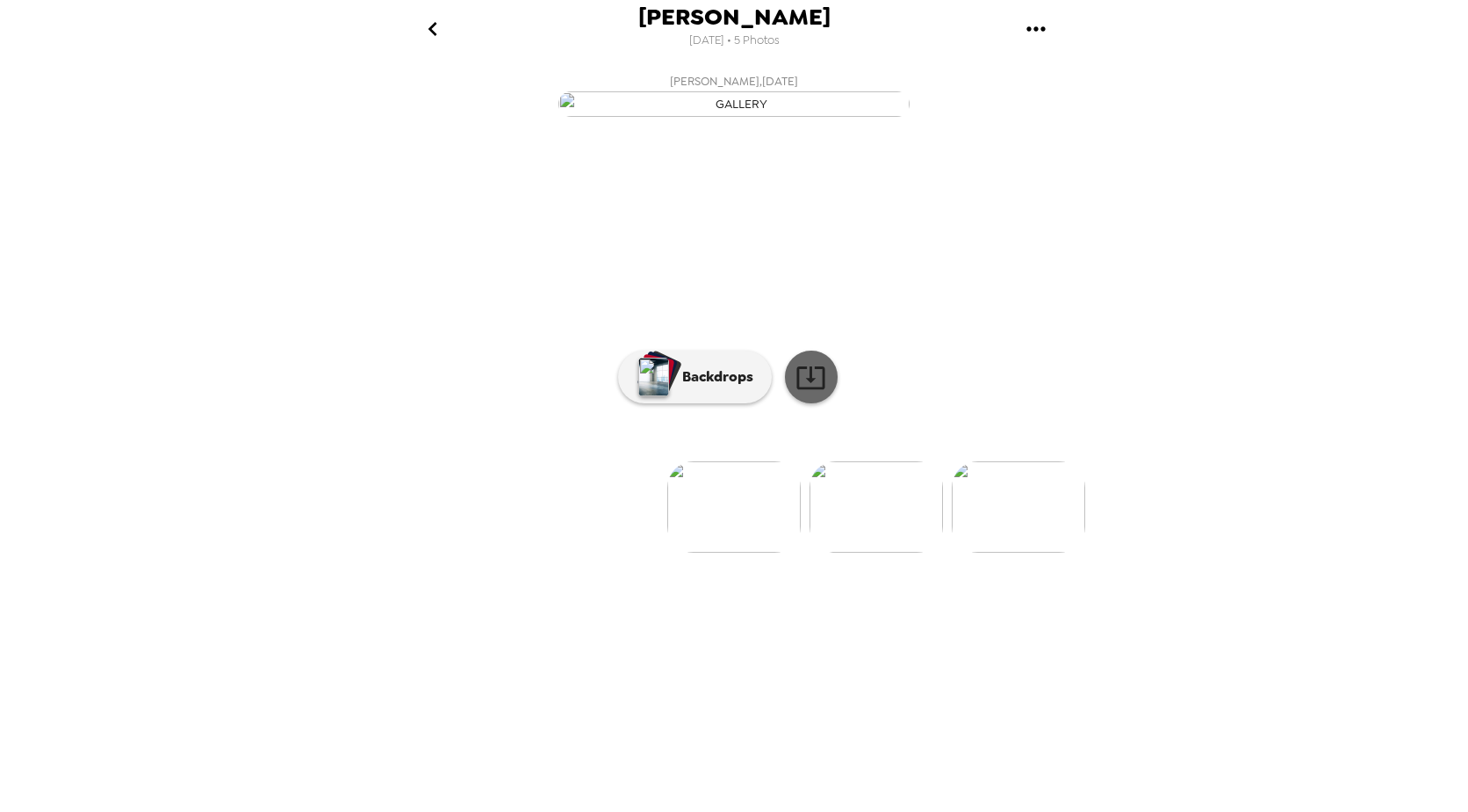
click at [805, 392] on icon at bounding box center [810, 377] width 30 height 30
click at [722, 387] on p "Backdrops" at bounding box center [713, 376] width 79 height 21
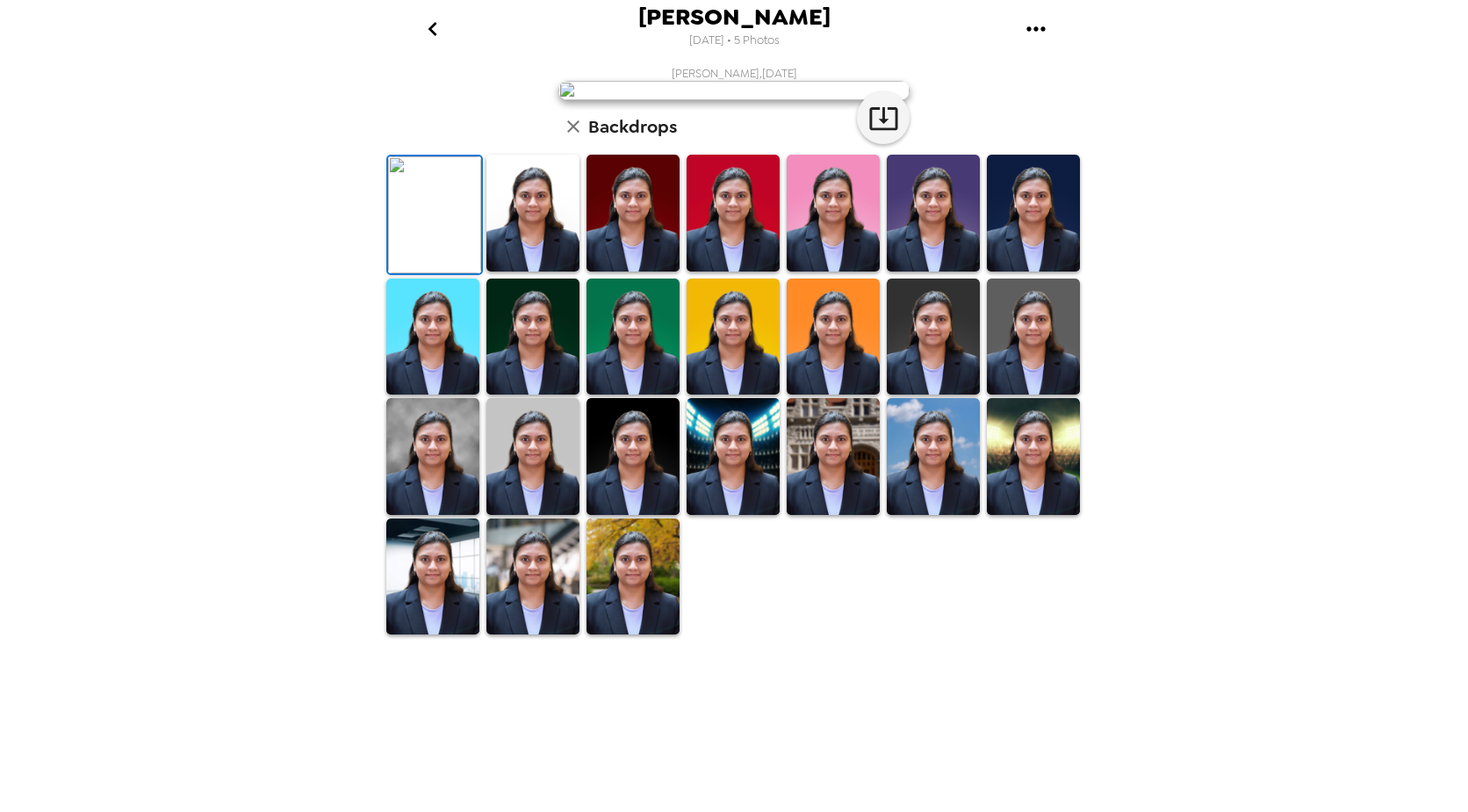
click at [1030, 13] on button "gallery menu" at bounding box center [1036, 28] width 57 height 57
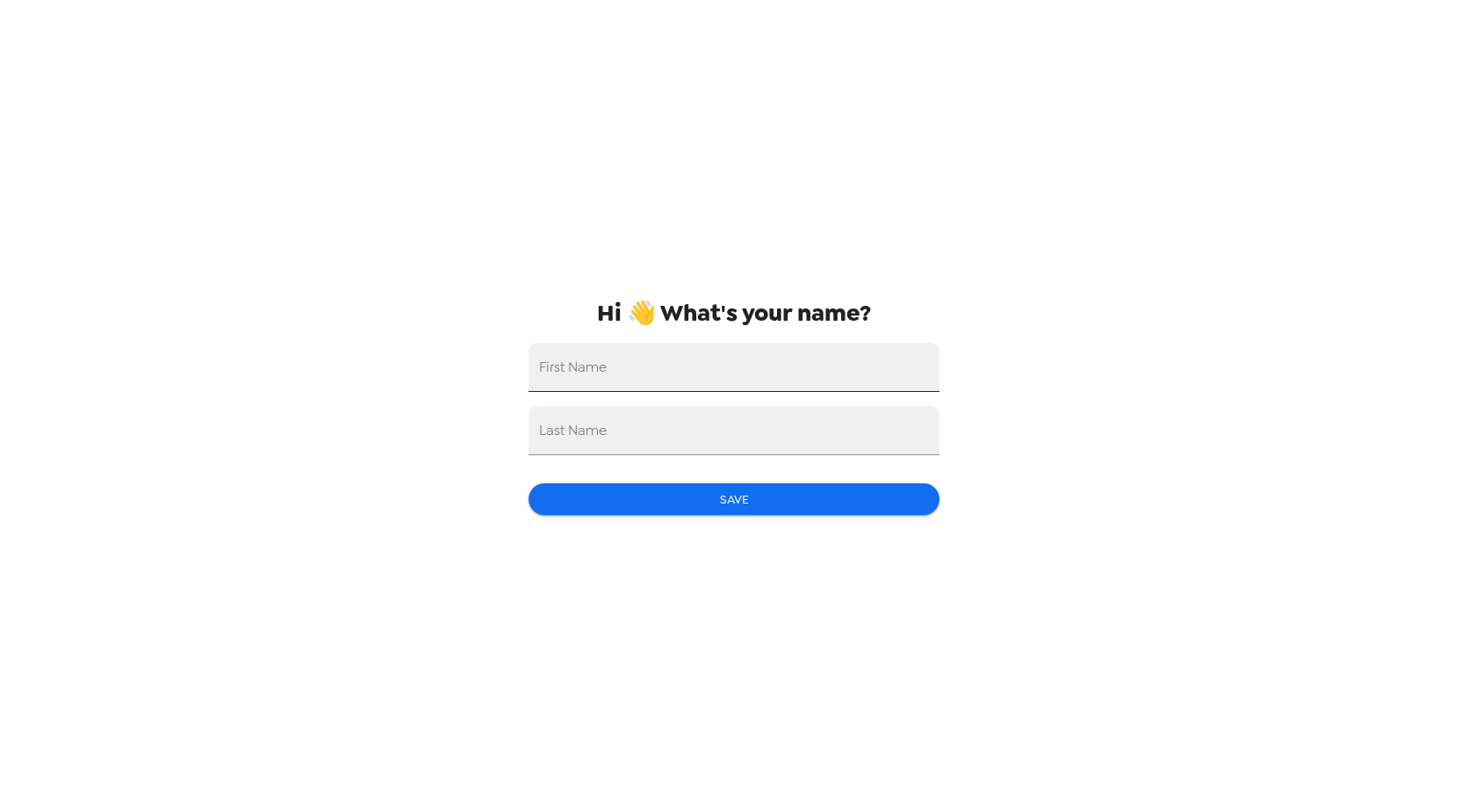
click at [632, 372] on input "First Name" at bounding box center [734, 367] width 411 height 49
type input "B"
click at [618, 429] on input "Last Name" at bounding box center [734, 431] width 411 height 49
type input "N"
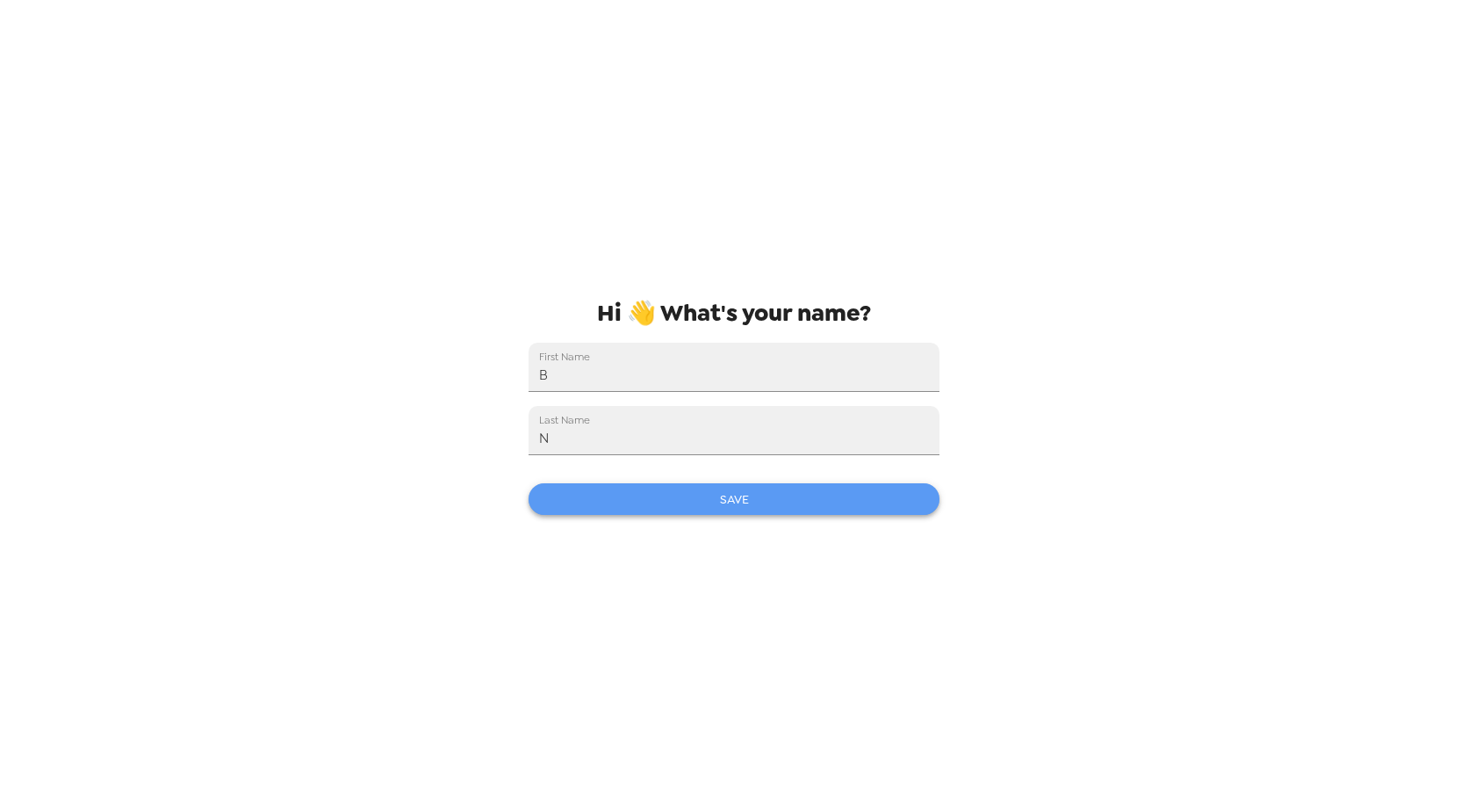
click at [711, 506] on button "Save" at bounding box center [734, 499] width 411 height 32
